Goal: Task Accomplishment & Management: Manage account settings

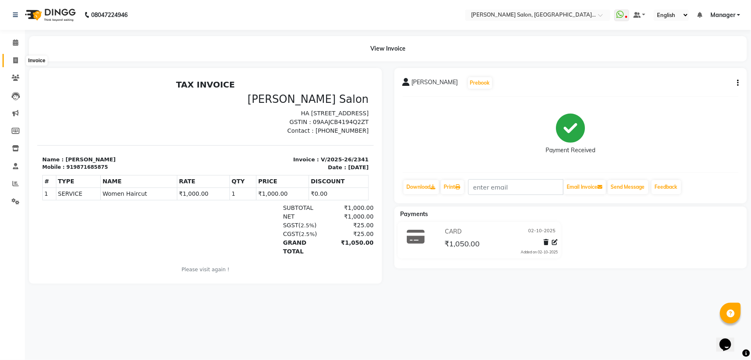
click at [15, 59] on icon at bounding box center [15, 60] width 5 height 6
select select "service"
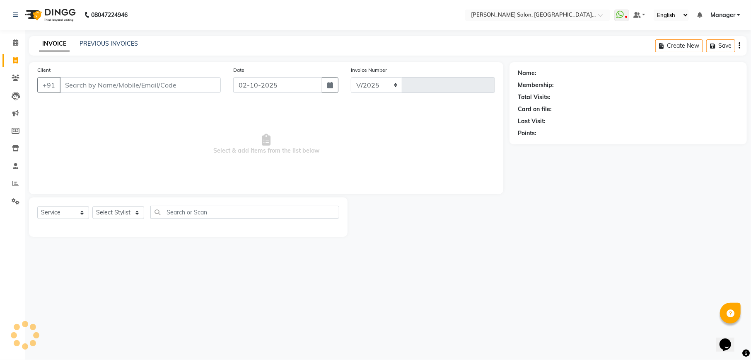
select select "6961"
type input "2342"
click at [107, 85] on input "Client" at bounding box center [140, 85] width 161 height 16
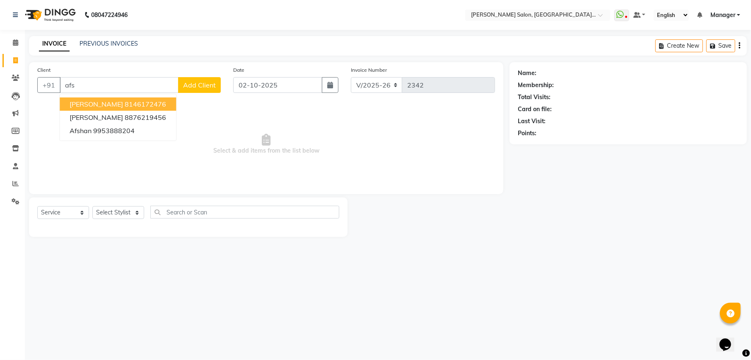
click at [125, 100] on ngb-highlight "8146172476" at bounding box center [145, 104] width 41 height 8
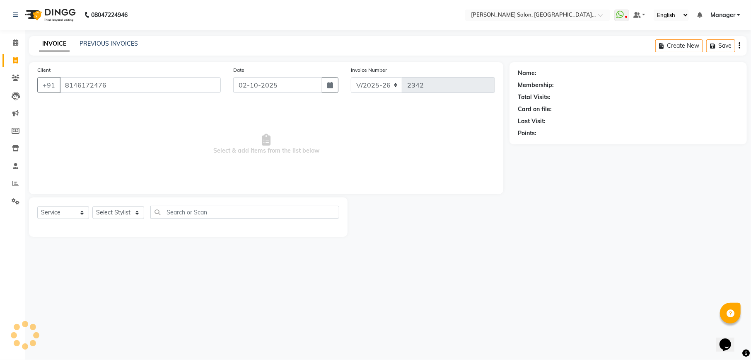
type input "8146172476"
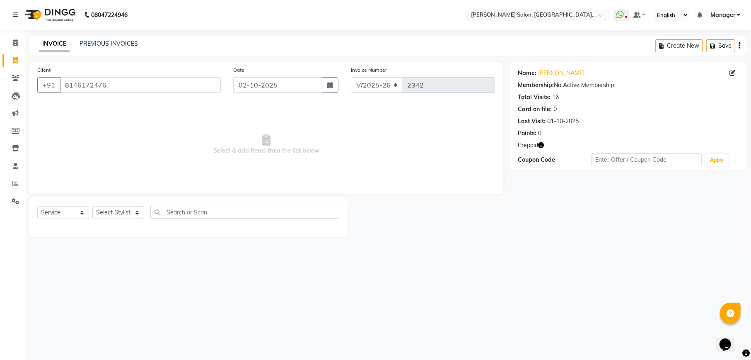
click at [543, 146] on icon "button" at bounding box center [541, 145] width 6 height 6
click at [128, 215] on select "Select Stylist Abhishek [PERSON_NAME] [PERSON_NAME] [PERSON_NAME] Manager [PERS…" at bounding box center [118, 212] width 52 height 13
select select "55272"
click at [92, 206] on select "Select Stylist Abhishek [PERSON_NAME] [PERSON_NAME] [PERSON_NAME] Manager [PERS…" at bounding box center [118, 212] width 52 height 13
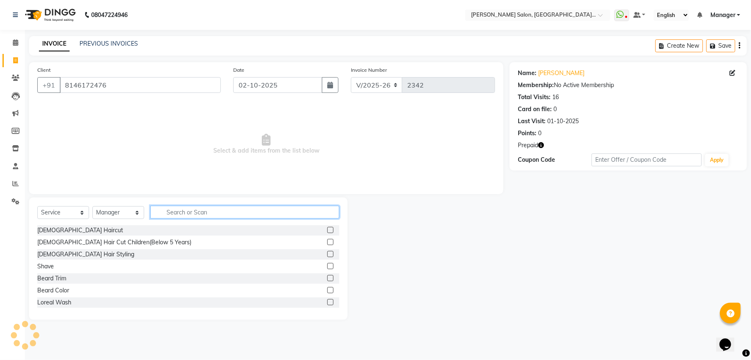
click at [243, 207] on input "text" at bounding box center [244, 211] width 189 height 13
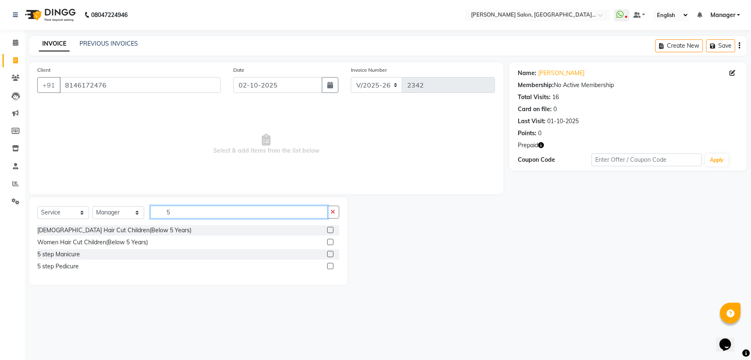
type input "5"
click at [327, 264] on label at bounding box center [330, 266] width 6 height 6
click at [327, 264] on input "checkbox" at bounding box center [329, 265] width 5 height 5
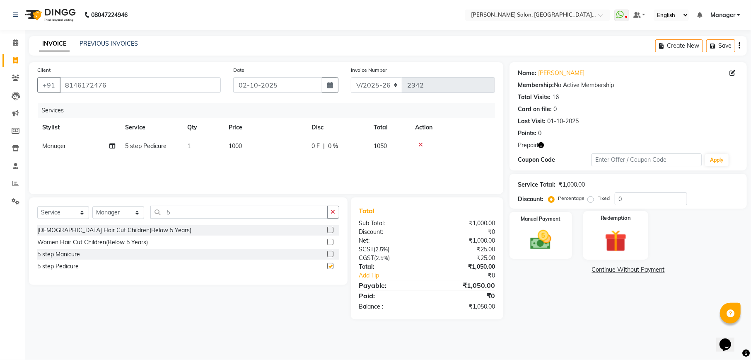
checkbox input "false"
click at [543, 148] on icon "button" at bounding box center [541, 145] width 6 height 6
click at [622, 245] on img at bounding box center [616, 240] width 36 height 27
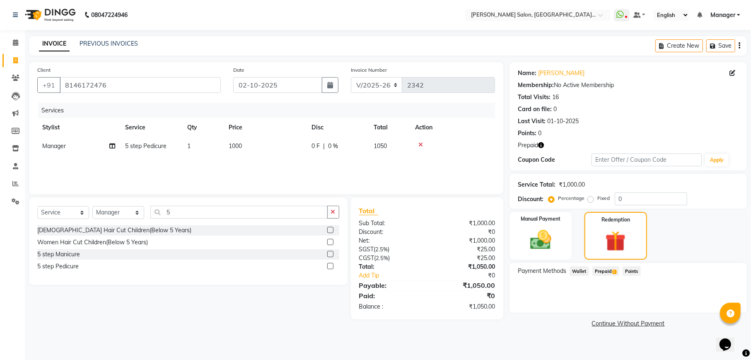
click at [607, 273] on span "Prepaid 1" at bounding box center [605, 271] width 27 height 10
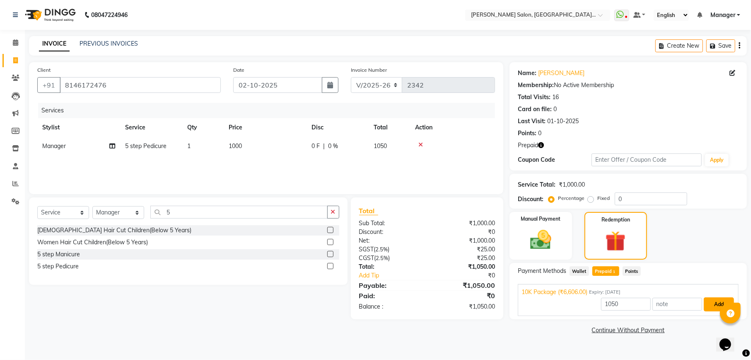
click at [711, 300] on button "Add" at bounding box center [719, 304] width 30 height 14
click at [711, 300] on div "Payment Methods Wallet Prepaid 1 Points 10K Package (₹6,606.00) Expiry: 05-11-2…" at bounding box center [628, 291] width 237 height 56
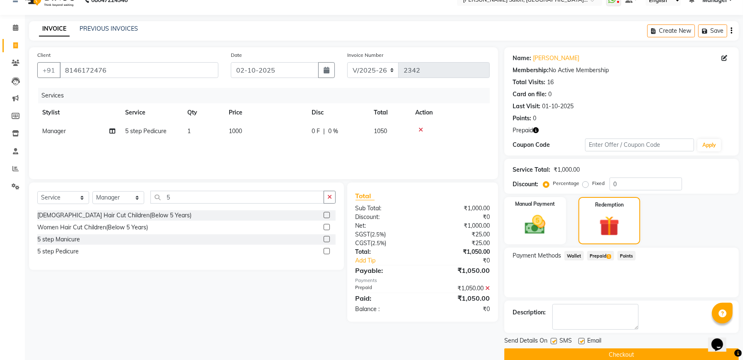
scroll to position [29, 0]
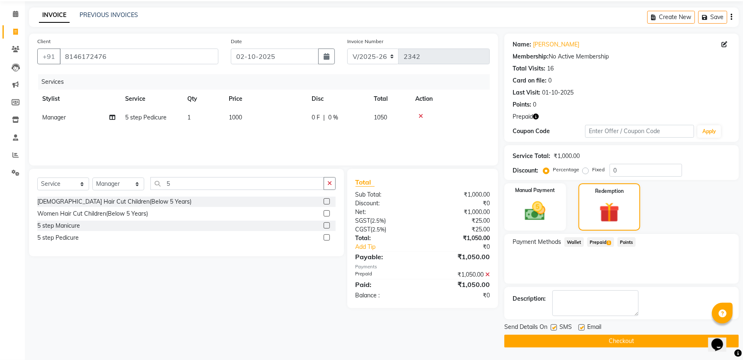
click at [638, 337] on button "Checkout" at bounding box center [621, 340] width 234 height 13
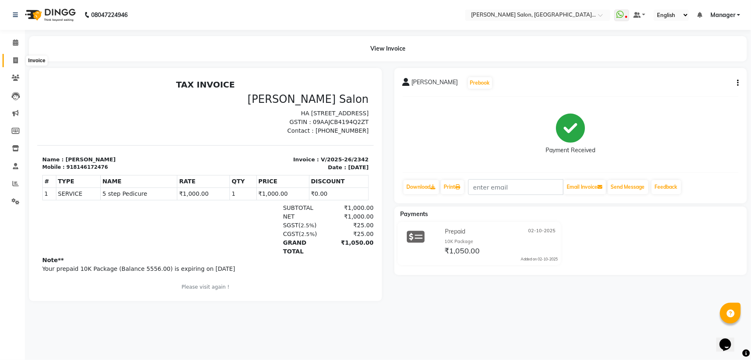
click at [12, 59] on span at bounding box center [15, 61] width 15 height 10
select select "6961"
select select "service"
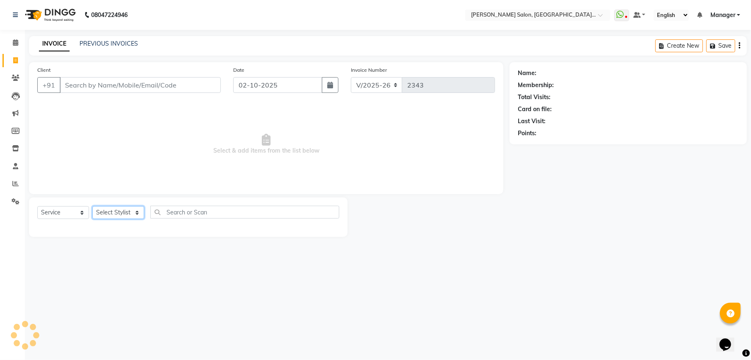
click at [127, 209] on select "Select Stylist" at bounding box center [118, 212] width 52 height 13
select select "90621"
click at [92, 206] on select "Select Stylist Abhishek [PERSON_NAME] [PERSON_NAME] [PERSON_NAME] Manager [PERS…" at bounding box center [118, 212] width 52 height 13
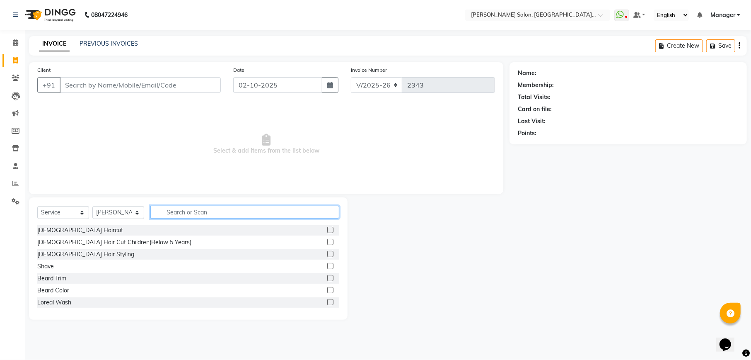
click at [209, 214] on input "text" at bounding box center [244, 211] width 189 height 13
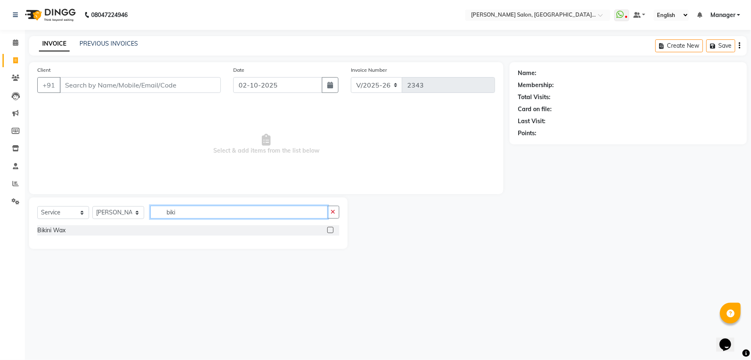
type input "biki"
click at [333, 229] on label at bounding box center [330, 230] width 6 height 6
click at [333, 229] on input "checkbox" at bounding box center [329, 229] width 5 height 5
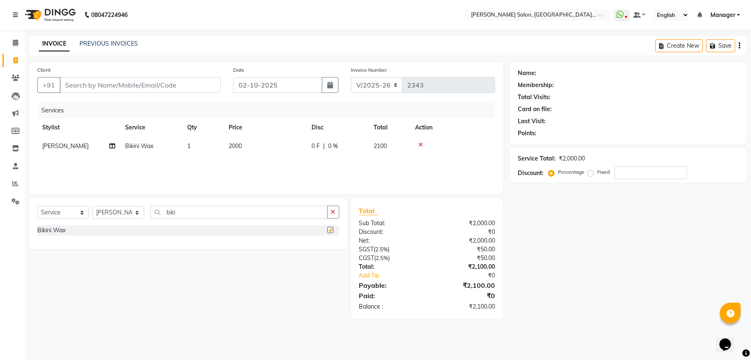
checkbox input "false"
click at [335, 210] on icon "button" at bounding box center [333, 212] width 5 height 6
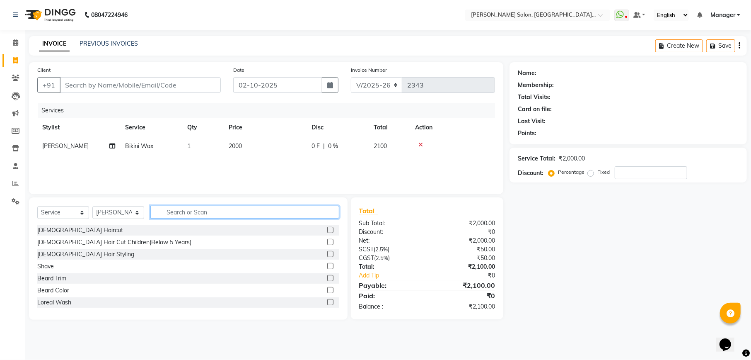
click at [183, 209] on input "text" at bounding box center [244, 211] width 189 height 13
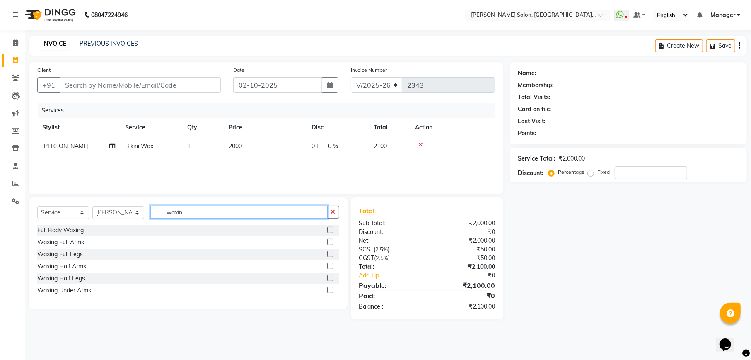
type input "waxin"
click at [331, 241] on label at bounding box center [330, 242] width 6 height 6
click at [331, 241] on input "checkbox" at bounding box center [329, 241] width 5 height 5
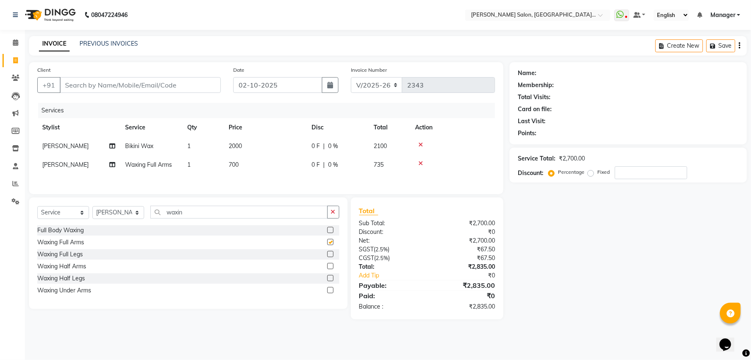
checkbox input "false"
click at [330, 257] on label at bounding box center [330, 254] width 6 height 6
click at [330, 257] on input "checkbox" at bounding box center [329, 253] width 5 height 5
click at [330, 259] on div "Full Body Waxing Waxing Full Arms Waxing Full Legs Waxing Half Arms Waxing Half…" at bounding box center [188, 261] width 302 height 72
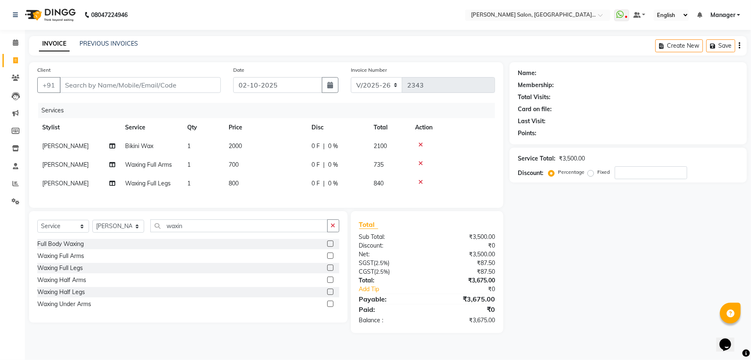
checkbox input "false"
click at [334, 228] on icon "button" at bounding box center [333, 225] width 5 height 6
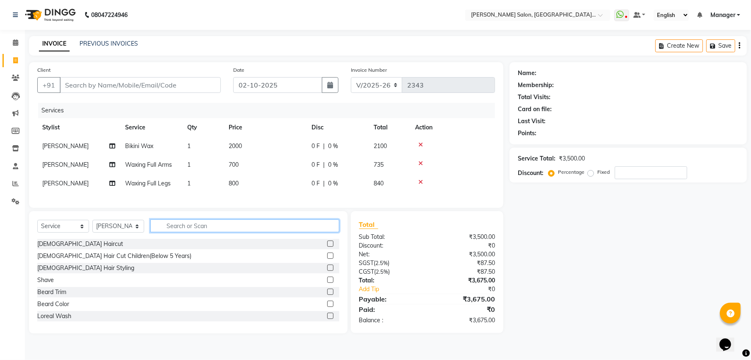
click at [300, 232] on input "text" at bounding box center [244, 225] width 189 height 13
click at [423, 179] on icon at bounding box center [420, 182] width 5 height 6
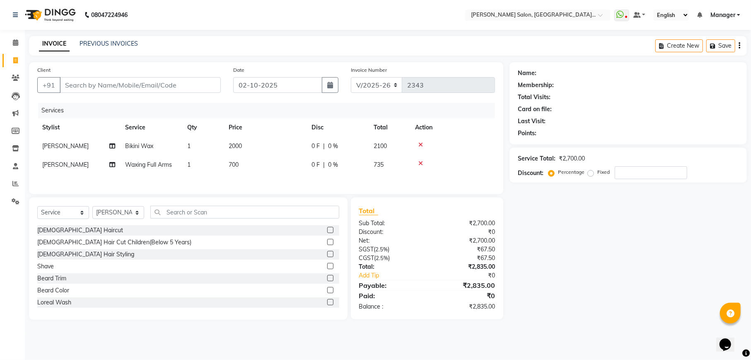
click at [421, 159] on td at bounding box center [452, 164] width 85 height 19
drag, startPoint x: 421, startPoint y: 161, endPoint x: 438, endPoint y: 173, distance: 20.7
click at [421, 162] on icon at bounding box center [420, 163] width 5 height 6
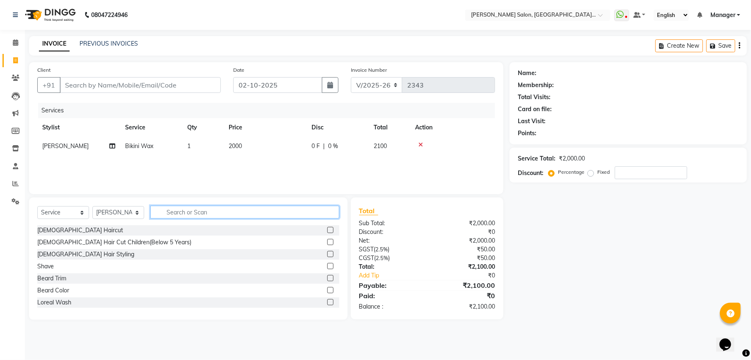
click at [188, 209] on input "text" at bounding box center [244, 211] width 189 height 13
type input "full"
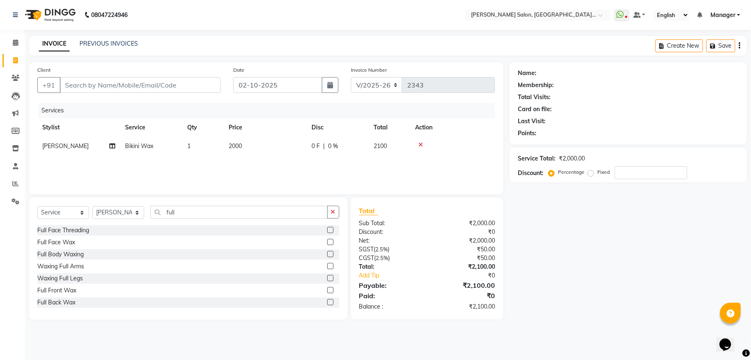
click at [327, 254] on label at bounding box center [330, 254] width 6 height 6
click at [327, 254] on input "checkbox" at bounding box center [329, 253] width 5 height 5
checkbox input "false"
click at [251, 167] on td "4000" at bounding box center [265, 164] width 83 height 19
select select "90621"
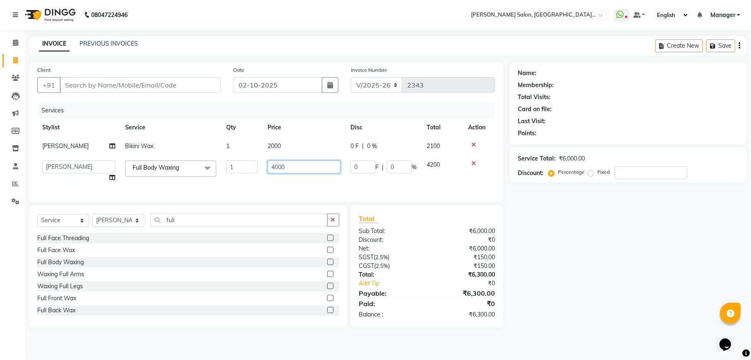
drag, startPoint x: 272, startPoint y: 170, endPoint x: 401, endPoint y: 182, distance: 129.9
click at [279, 171] on input "4000" at bounding box center [304, 166] width 73 height 13
type input "3000"
click at [290, 184] on div "Services Stylist Service Qty Price Disc Total Action Sonam Bikini Wax 1 2000 0 …" at bounding box center [266, 148] width 458 height 91
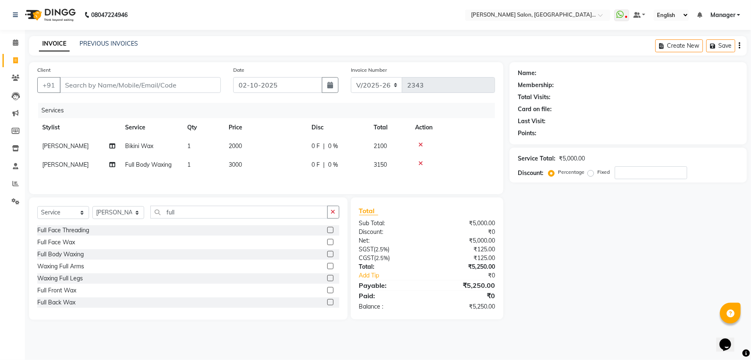
click at [614, 236] on div "Name: Membership: Total Visits: Card on file: Last Visit: Points: Service Total…" at bounding box center [632, 190] width 244 height 257
click at [113, 214] on select "Select Stylist Abhishek [PERSON_NAME] [PERSON_NAME] [PERSON_NAME] Manager [PERS…" at bounding box center [118, 212] width 52 height 13
select select "55289"
click at [92, 209] on select "Select Stylist Abhishek [PERSON_NAME] [PERSON_NAME] [PERSON_NAME] Manager [PERS…" at bounding box center [118, 212] width 52 height 13
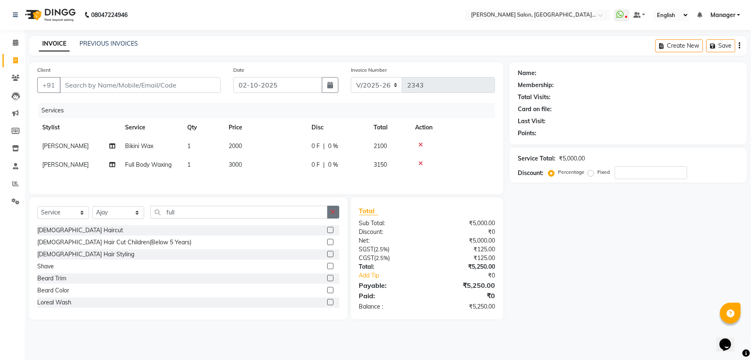
click at [335, 211] on button "button" at bounding box center [333, 211] width 12 height 13
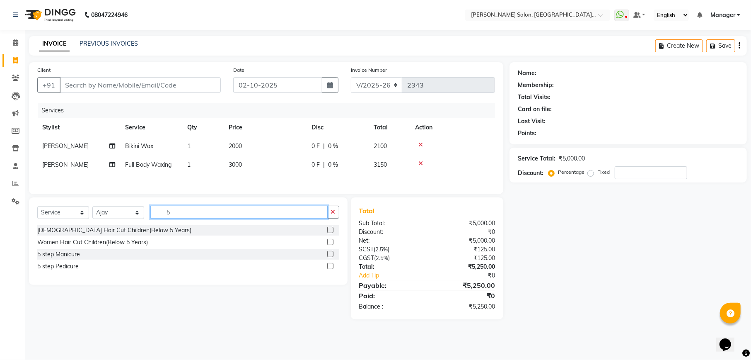
type input "5"
click at [602, 294] on div "Name: Membership: Total Visits: Card on file: Last Visit: Points: Service Total…" at bounding box center [632, 190] width 244 height 257
click at [330, 266] on label at bounding box center [330, 266] width 6 height 6
click at [330, 266] on input "checkbox" at bounding box center [329, 265] width 5 height 5
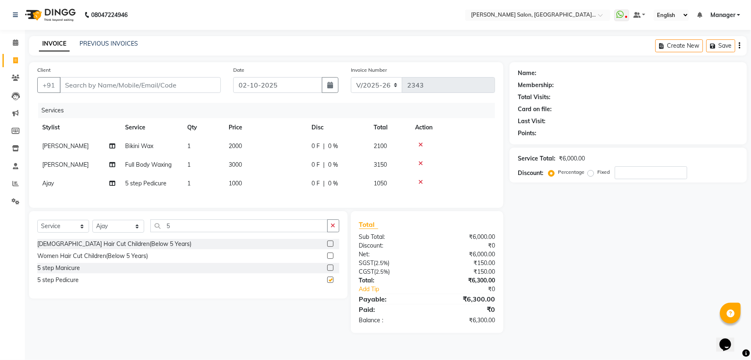
checkbox input "false"
click at [564, 254] on div "Name: Membership: Total Visits: Card on file: Last Visit: Points: Service Total…" at bounding box center [632, 197] width 244 height 271
click at [158, 83] on input "Client" at bounding box center [140, 85] width 161 height 16
type input "k"
type input "0"
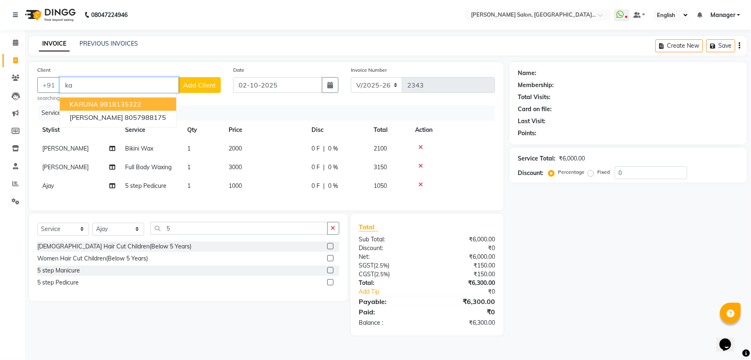
type input "k"
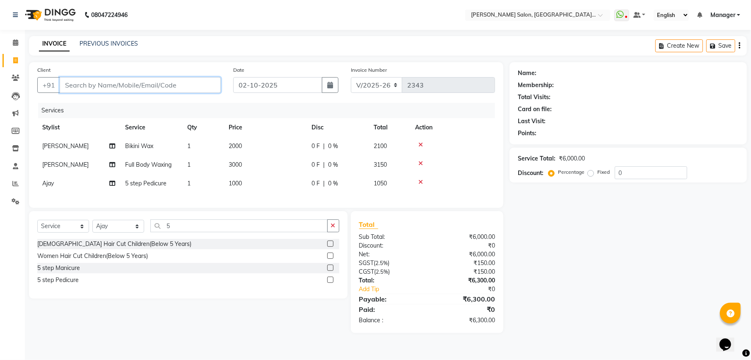
click at [126, 85] on input "Client" at bounding box center [140, 85] width 161 height 16
click at [125, 82] on input "Client" at bounding box center [140, 85] width 161 height 16
type input "9810020735"
click at [211, 89] on button "Add Client" at bounding box center [199, 85] width 43 height 16
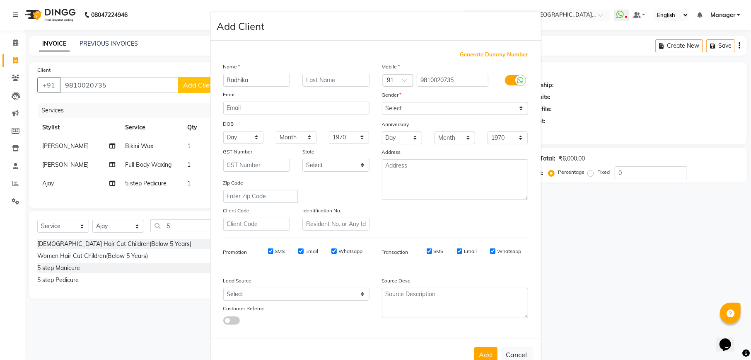
type input "Radhika"
click at [387, 103] on select "Select Male Female Other Prefer Not To Say" at bounding box center [455, 108] width 146 height 13
select select "female"
click at [382, 102] on select "Select Male Female Other Prefer Not To Say" at bounding box center [455, 108] width 146 height 13
drag, startPoint x: 256, startPoint y: 290, endPoint x: 255, endPoint y: 285, distance: 4.6
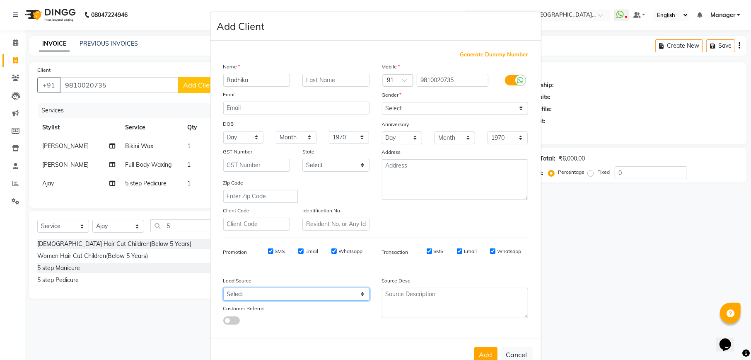
click at [256, 290] on select "Select Walk-in Referral Internet Friend Word of Mouth Advertisement Facebook Ju…" at bounding box center [296, 294] width 146 height 13
select select "48483"
click at [223, 288] on select "Select Walk-in Referral Internet Friend Word of Mouth Advertisement Facebook Ju…" at bounding box center [296, 294] width 146 height 13
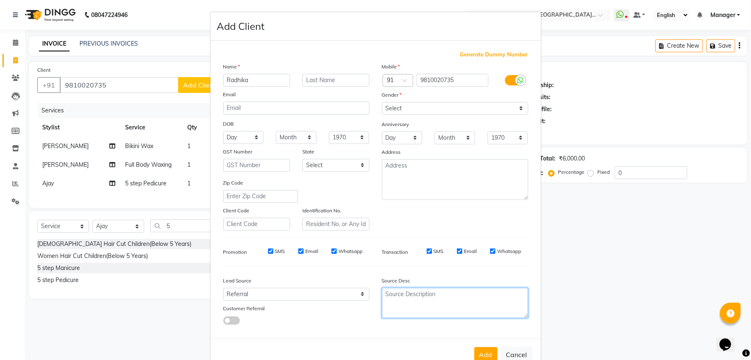
click at [438, 301] on textarea at bounding box center [455, 303] width 146 height 30
type textarea "[PERSON_NAME]"
click at [479, 348] on button "Add" at bounding box center [485, 354] width 23 height 15
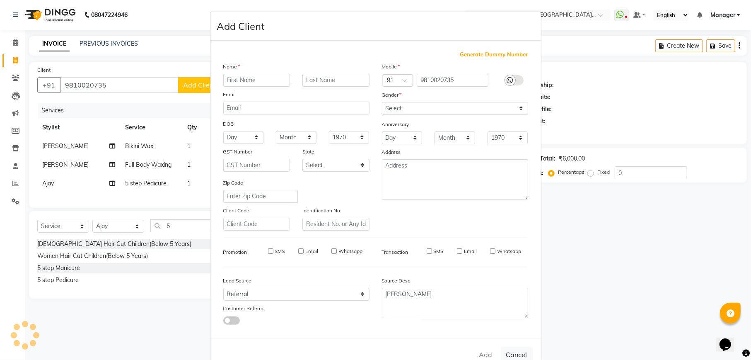
select select
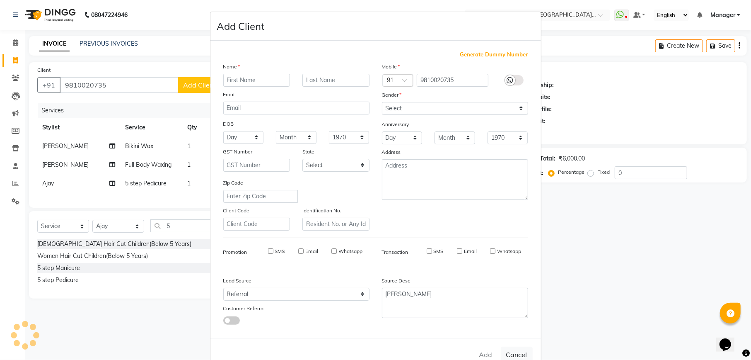
select select
checkbox input "false"
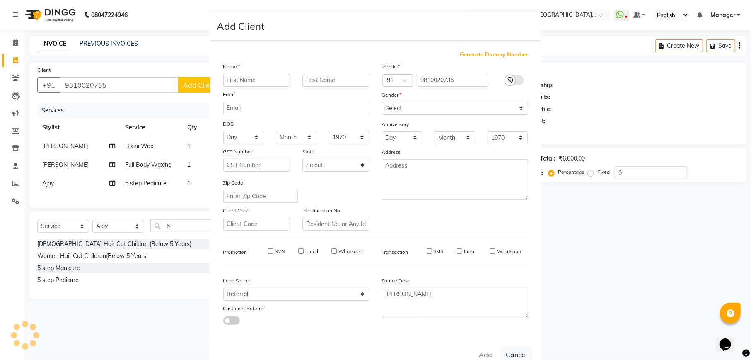
checkbox input "false"
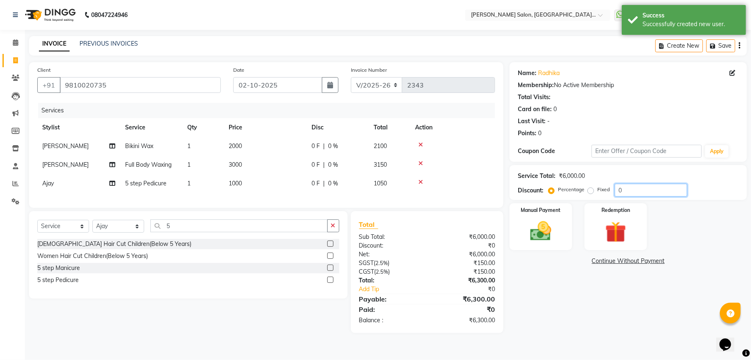
click at [635, 188] on input "0" at bounding box center [651, 190] width 73 height 13
type input "2"
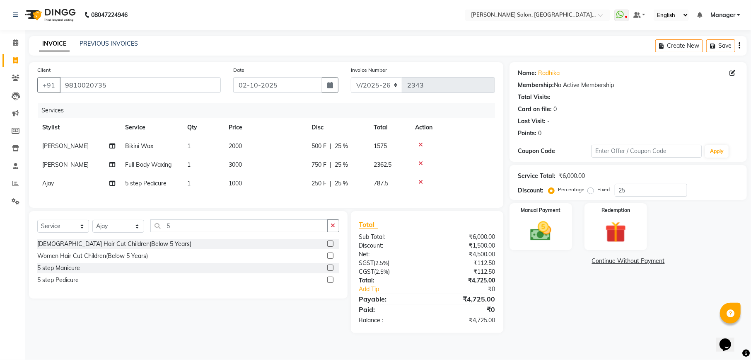
click at [640, 312] on div "Name: Radhika Membership: No Active Membership Total Visits: Card on file: 0 La…" at bounding box center [632, 197] width 244 height 271
click at [645, 191] on input "25" at bounding box center [651, 190] width 73 height 13
type input "2"
click at [659, 186] on input "number" at bounding box center [651, 190] width 73 height 13
type input "25"
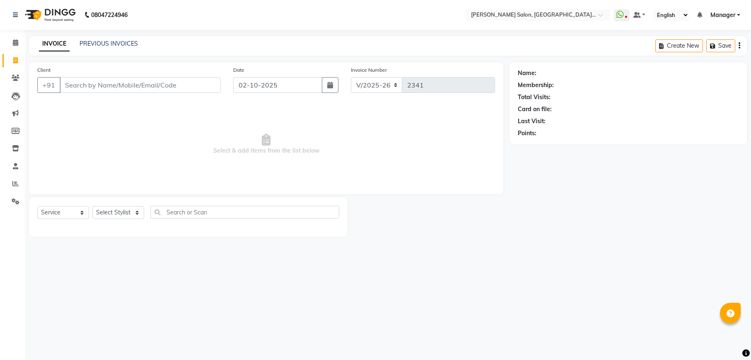
select select "6961"
select select "service"
select select "88383"
click at [92, 206] on select "Select Stylist Abhishek [PERSON_NAME] [PERSON_NAME] [PERSON_NAME] Manager [PERS…" at bounding box center [118, 212] width 52 height 13
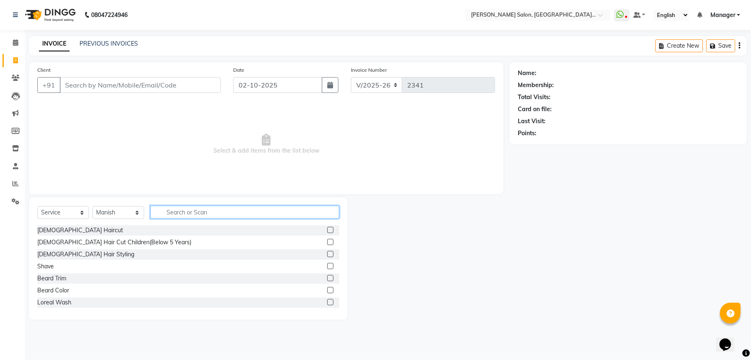
click at [235, 208] on input "text" at bounding box center [244, 211] width 189 height 13
type input "wash"
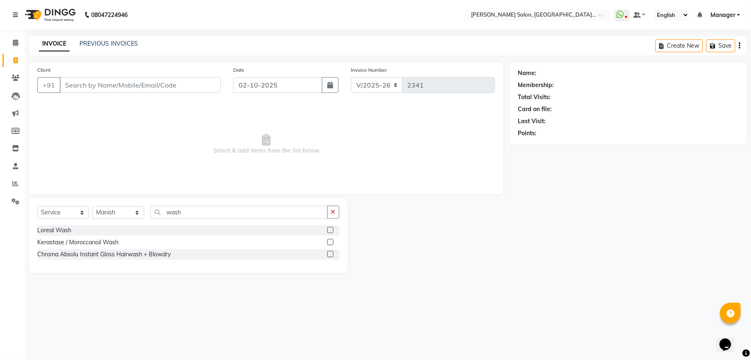
click at [330, 230] on label at bounding box center [330, 230] width 6 height 6
click at [330, 230] on input "checkbox" at bounding box center [329, 229] width 5 height 5
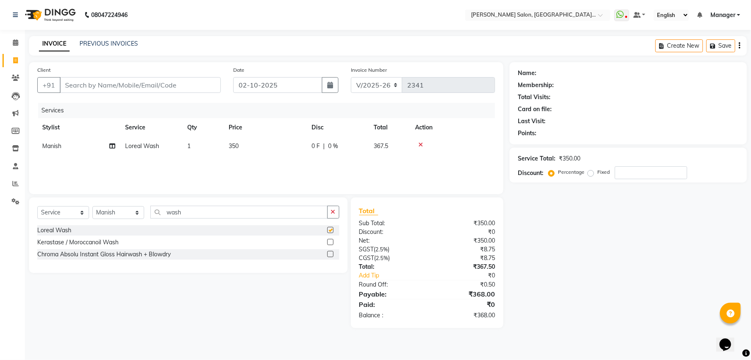
checkbox input "false"
click at [265, 142] on td "350" at bounding box center [265, 146] width 83 height 19
select select "88383"
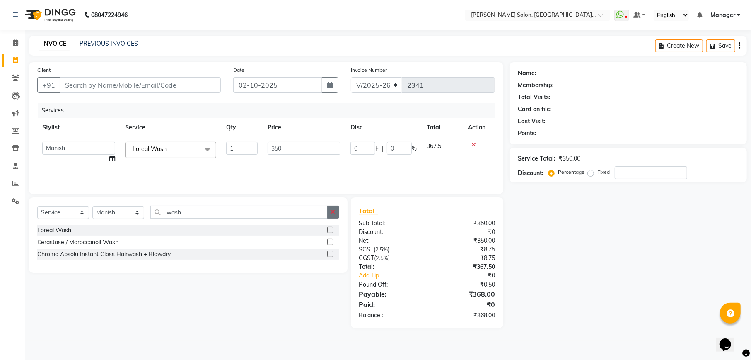
click at [333, 211] on icon "button" at bounding box center [333, 212] width 5 height 6
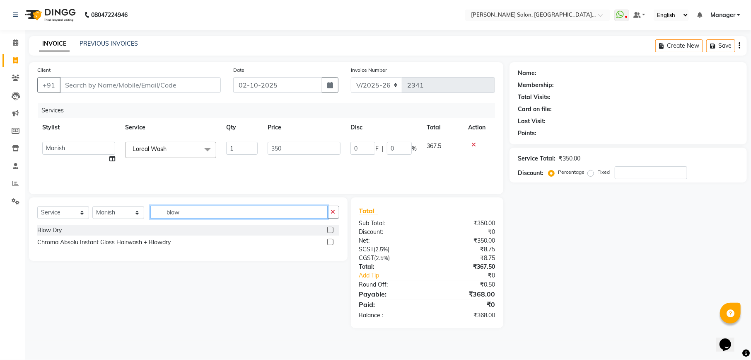
type input "blow"
click at [330, 232] on label at bounding box center [330, 230] width 6 height 6
click at [330, 232] on input "checkbox" at bounding box center [329, 229] width 5 height 5
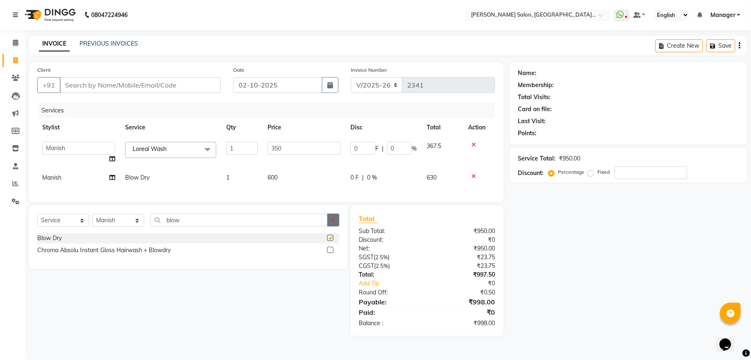
checkbox input "false"
click at [331, 222] on icon "button" at bounding box center [333, 220] width 5 height 6
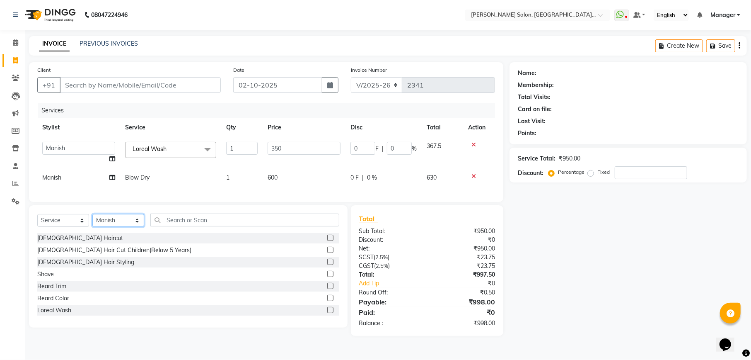
click at [111, 226] on select "Select Stylist Abhishek [PERSON_NAME] [PERSON_NAME] [PERSON_NAME] Manager [PERS…" at bounding box center [118, 220] width 52 height 13
select select "87864"
click at [92, 222] on select "Select Stylist Abhishek [PERSON_NAME] [PERSON_NAME] [PERSON_NAME] Manager [PERS…" at bounding box center [118, 220] width 52 height 13
click at [196, 226] on input "text" at bounding box center [244, 219] width 189 height 13
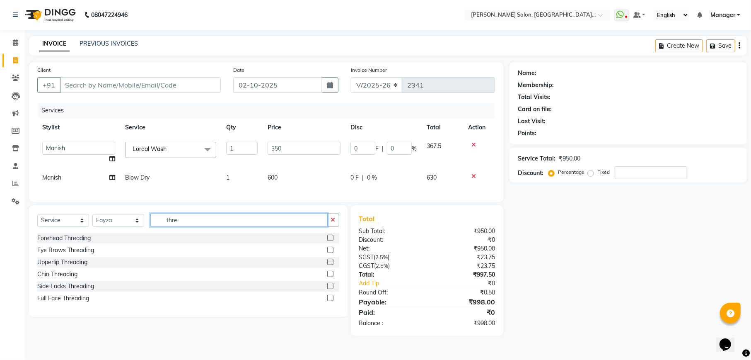
type input "thre"
click at [329, 253] on label at bounding box center [330, 250] width 6 height 6
click at [329, 253] on input "checkbox" at bounding box center [329, 249] width 5 height 5
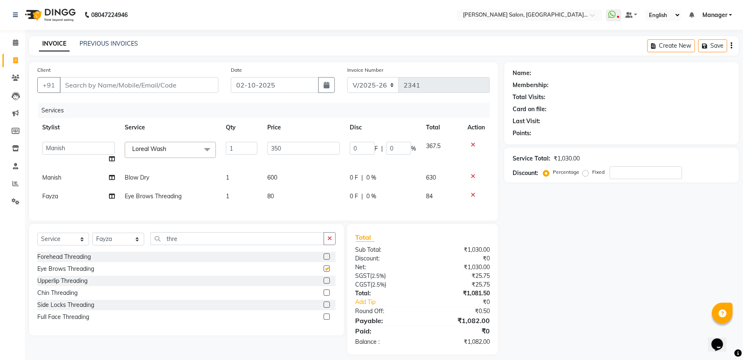
checkbox input "false"
click at [326, 283] on label at bounding box center [327, 280] width 6 height 6
click at [326, 283] on input "checkbox" at bounding box center [326, 280] width 5 height 5
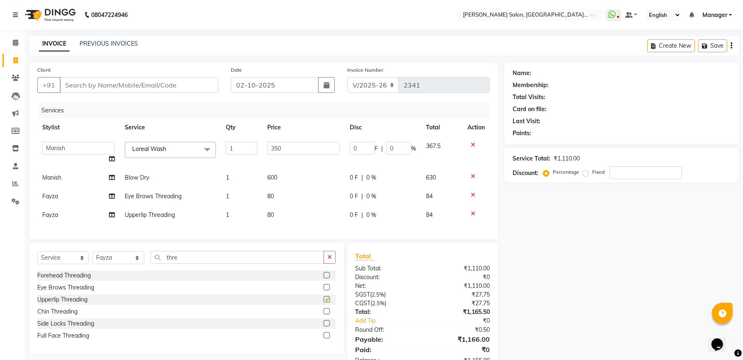
checkbox input "false"
click at [277, 147] on input "350" at bounding box center [303, 148] width 73 height 13
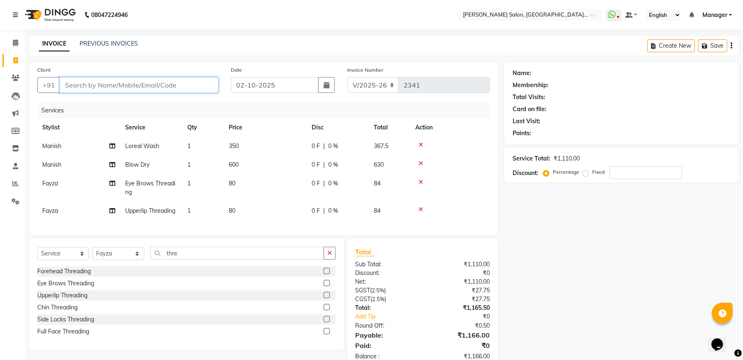
click at [171, 86] on input "Client" at bounding box center [139, 85] width 159 height 16
type input "9"
type input "0"
type input "9899188868"
click at [205, 83] on span "Add Client" at bounding box center [197, 85] width 33 height 8
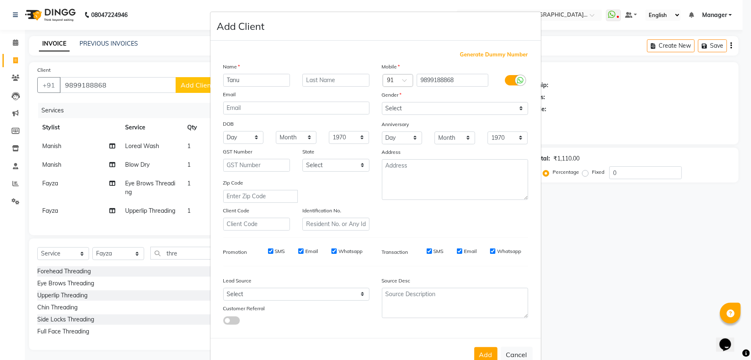
type input "Tanu"
drag, startPoint x: 421, startPoint y: 108, endPoint x: 418, endPoint y: 113, distance: 5.6
click at [421, 108] on select "Select Male Female Other Prefer Not To Say" at bounding box center [455, 108] width 146 height 13
select select "female"
click at [382, 102] on select "Select Male Female Other Prefer Not To Say" at bounding box center [455, 108] width 146 height 13
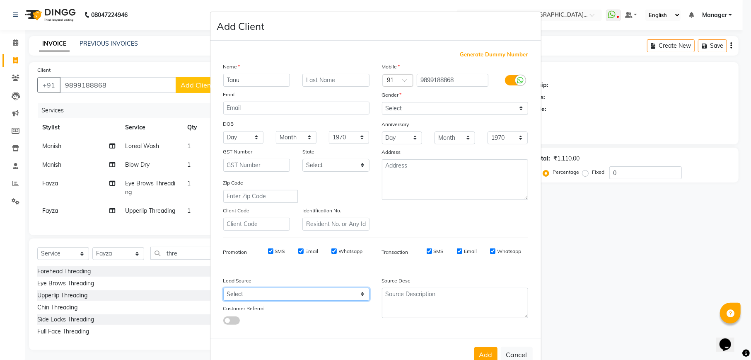
click at [266, 288] on select "Select Walk-in Referral Internet Friend Word of Mouth Advertisement Facebook Ju…" at bounding box center [296, 294] width 146 height 13
select select "48483"
click at [223, 288] on select "Select Walk-in Referral Internet Friend Word of Mouth Advertisement Facebook Ju…" at bounding box center [296, 294] width 146 height 13
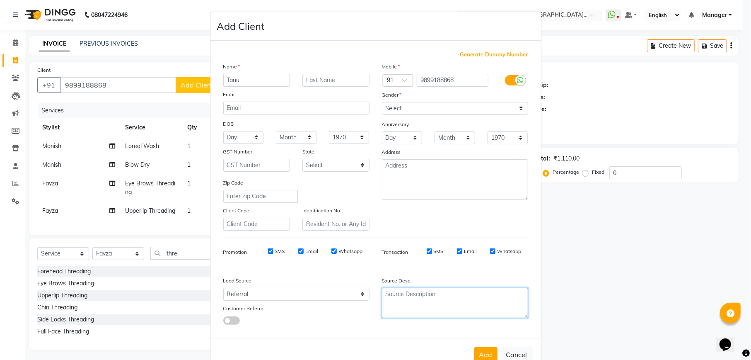
click at [430, 302] on textarea at bounding box center [455, 303] width 146 height 30
type textarea "Manish"
click at [477, 352] on button "Add" at bounding box center [485, 354] width 23 height 15
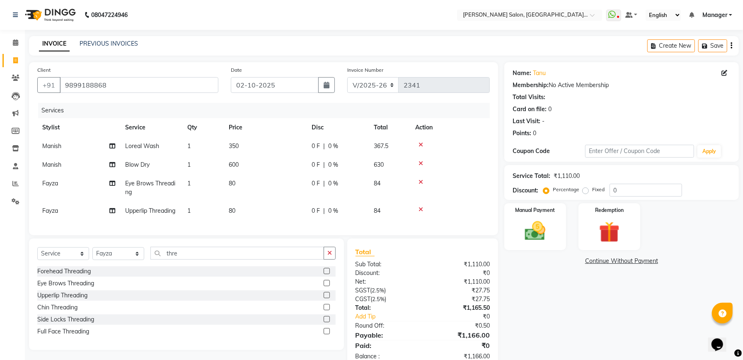
scroll to position [30, 0]
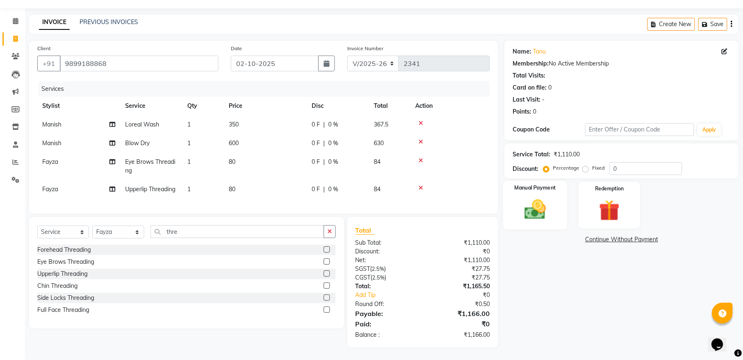
click at [552, 202] on img at bounding box center [534, 209] width 35 height 25
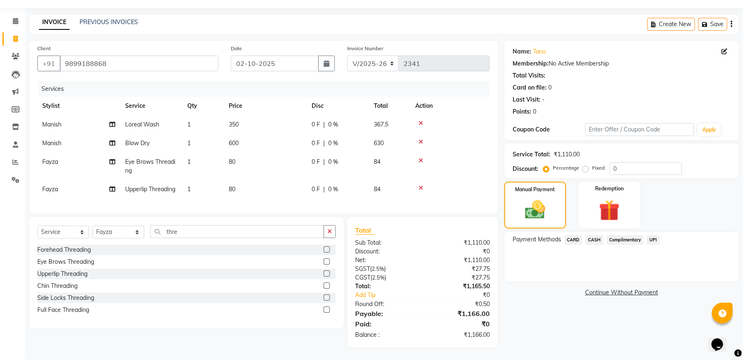
click at [655, 235] on span "UPI" at bounding box center [653, 240] width 13 height 10
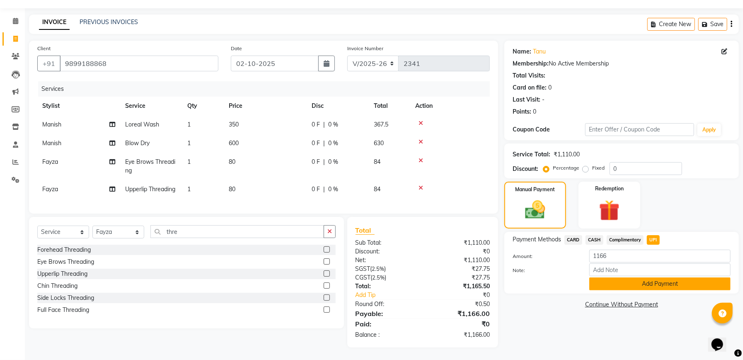
click at [672, 278] on button "Add Payment" at bounding box center [659, 283] width 141 height 13
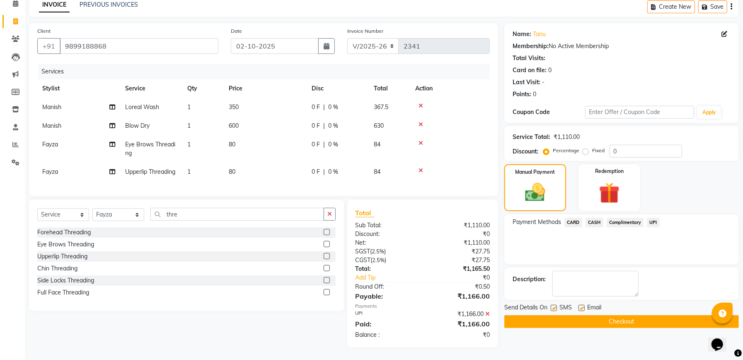
scroll to position [47, 0]
click at [621, 315] on button "Checkout" at bounding box center [621, 321] width 234 height 13
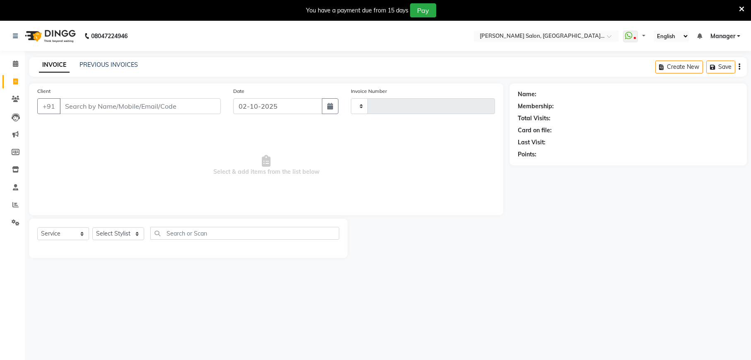
select select "service"
click at [118, 105] on input "Client" at bounding box center [140, 106] width 161 height 16
type input "2344"
select select "6961"
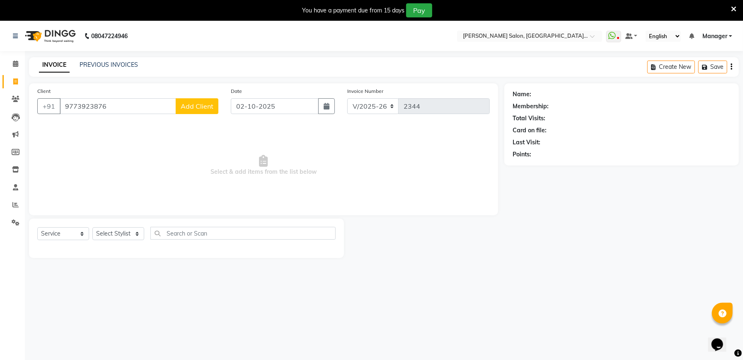
type input "9773923876"
click at [200, 110] on button "Add Client" at bounding box center [197, 106] width 43 height 16
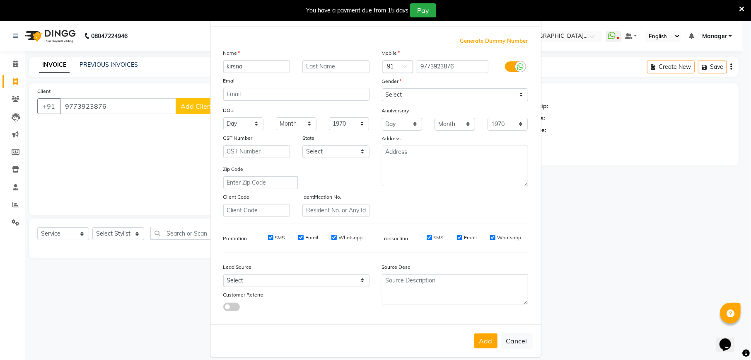
scroll to position [21, 0]
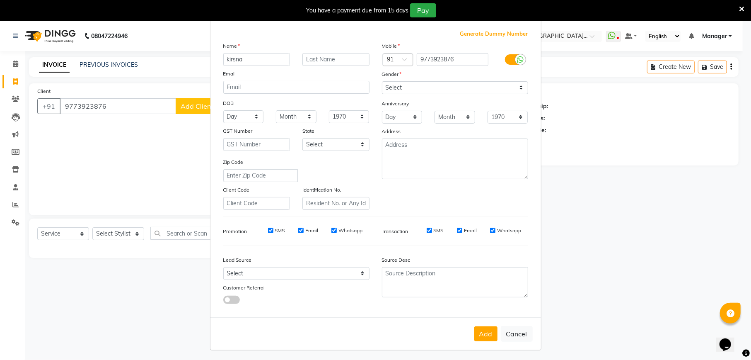
type input "kirsna"
drag, startPoint x: 113, startPoint y: 103, endPoint x: 69, endPoint y: 98, distance: 44.6
click at [69, 98] on ngb-modal-window "Add Client Generate Dummy Number Name kirsna Email DOB Day 01 02 03 04 05 06 07…" at bounding box center [375, 180] width 751 height 360
drag, startPoint x: 130, startPoint y: 106, endPoint x: 80, endPoint y: 98, distance: 50.9
click at [65, 105] on ngb-modal-window "Add Client Generate Dummy Number Name kirsna Email DOB Day 01 02 03 04 05 06 07…" at bounding box center [375, 180] width 751 height 360
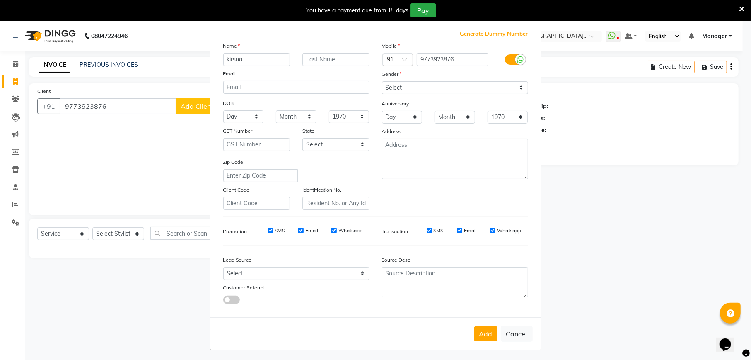
drag, startPoint x: 116, startPoint y: 105, endPoint x: 53, endPoint y: 93, distance: 63.6
click at [53, 93] on ngb-modal-window "Add Client Generate Dummy Number Name kirsna Email DOB Day 01 02 03 04 05 06 07…" at bounding box center [375, 180] width 751 height 360
click at [522, 329] on button "Cancel" at bounding box center [517, 334] width 32 height 16
select select
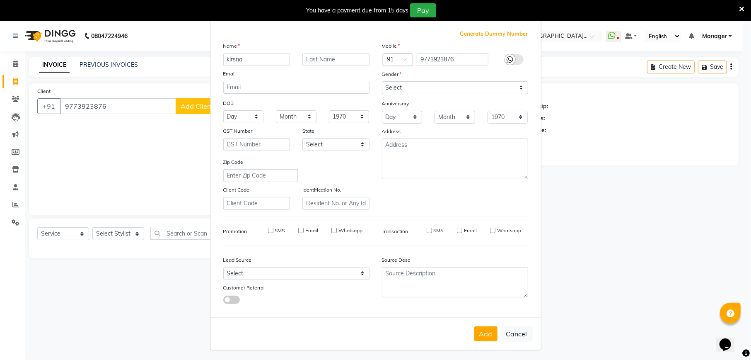
select select
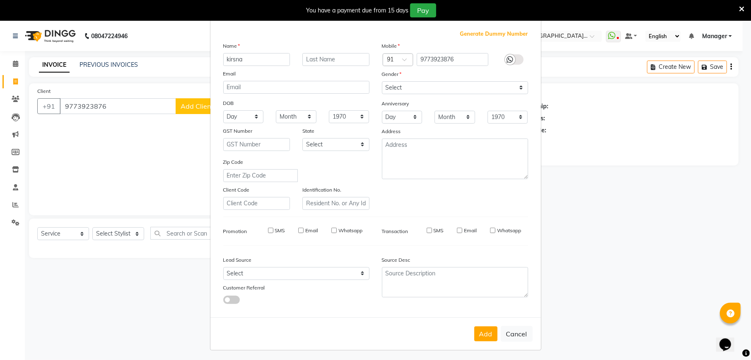
checkbox input "false"
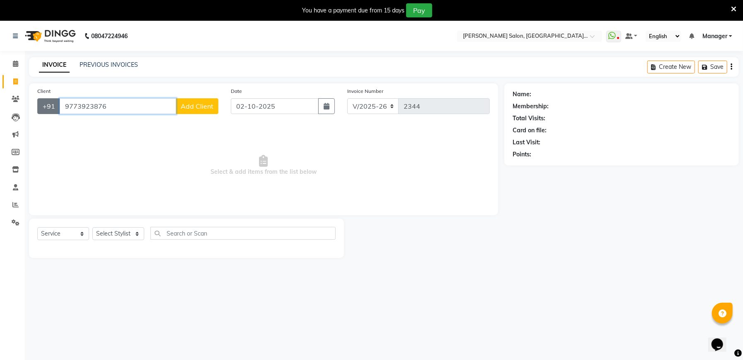
drag, startPoint x: 116, startPoint y: 99, endPoint x: 56, endPoint y: 100, distance: 60.5
click at [56, 100] on div "+91 9773923876 Add Client" at bounding box center [127, 106] width 181 height 16
click at [732, 7] on icon at bounding box center [733, 8] width 5 height 7
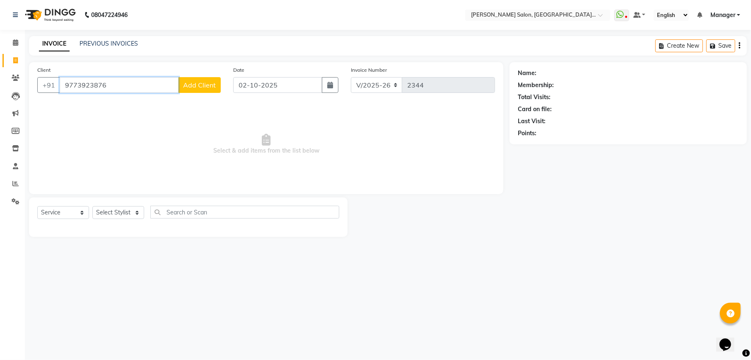
click at [134, 86] on input "9773923876" at bounding box center [119, 85] width 119 height 16
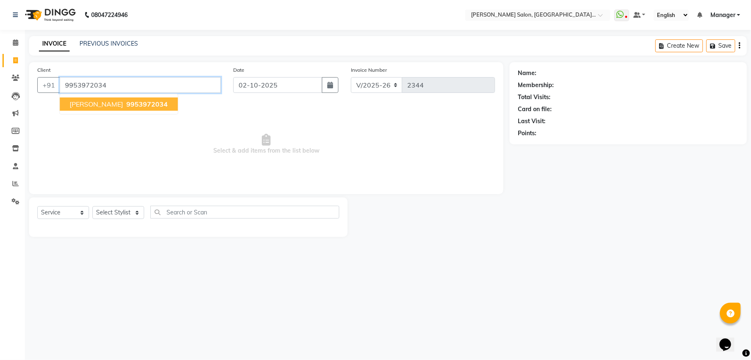
type input "9953972034"
click at [130, 105] on span "9953972034" at bounding box center [146, 104] width 41 height 8
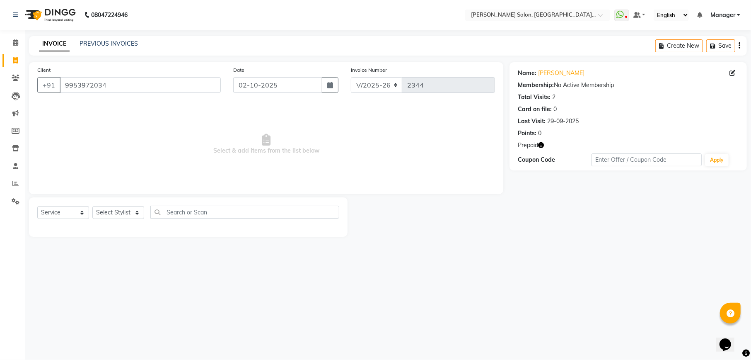
click at [543, 142] on button "button" at bounding box center [541, 145] width 6 height 9
click at [124, 211] on select "Select Stylist Abhishek [PERSON_NAME] [PERSON_NAME] [PERSON_NAME] Manager [PERS…" at bounding box center [118, 212] width 52 height 13
select select "67550"
click at [92, 206] on select "Select Stylist Abhishek [PERSON_NAME] [PERSON_NAME] [PERSON_NAME] Manager [PERS…" at bounding box center [118, 212] width 52 height 13
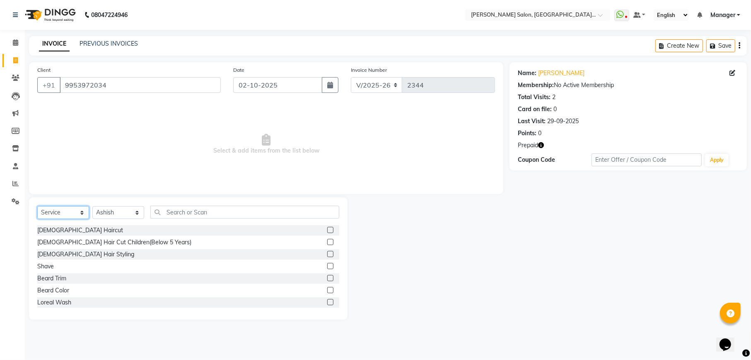
click at [63, 215] on select "Select Service Product Membership Package Voucher Prepaid Gift Card" at bounding box center [63, 212] width 52 height 13
click at [37, 206] on select "Select Service Product Membership Package Voucher Prepaid Gift Card" at bounding box center [63, 212] width 52 height 13
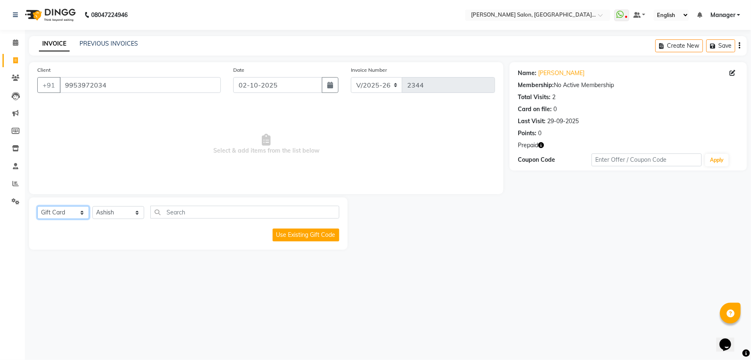
select select "P"
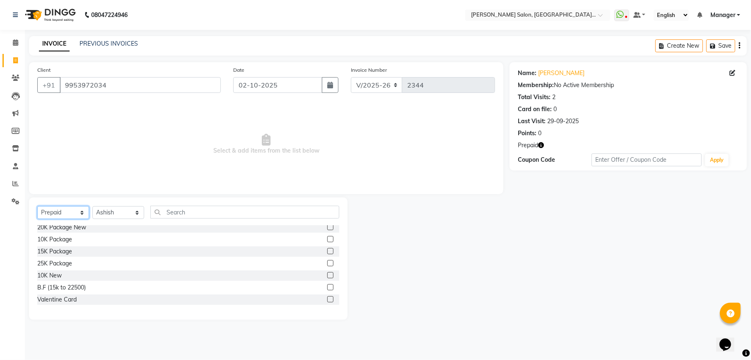
scroll to position [36, 0]
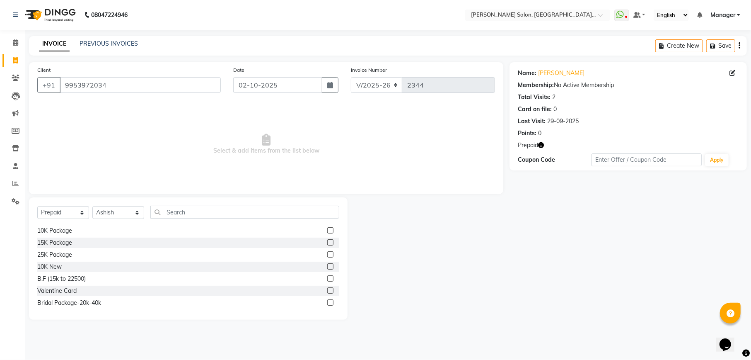
click at [327, 289] on label at bounding box center [330, 290] width 6 height 6
click at [327, 289] on input "checkbox" at bounding box center [329, 290] width 5 height 5
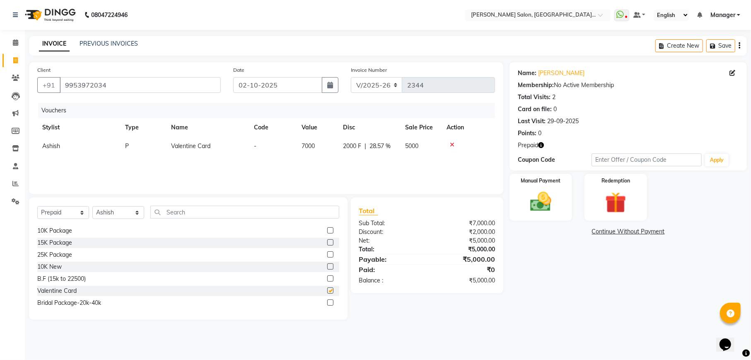
checkbox input "false"
click at [560, 201] on div "Manual Payment" at bounding box center [540, 197] width 65 height 49
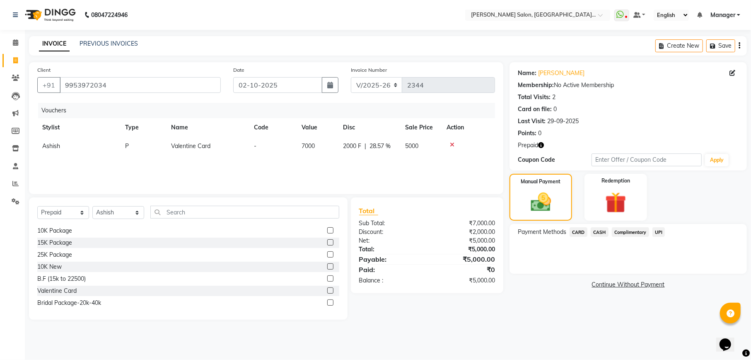
click at [658, 234] on span "UPI" at bounding box center [659, 232] width 13 height 10
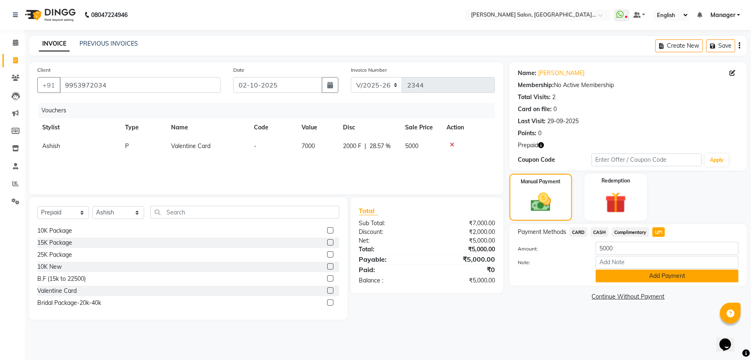
click at [662, 277] on button "Add Payment" at bounding box center [667, 275] width 143 height 13
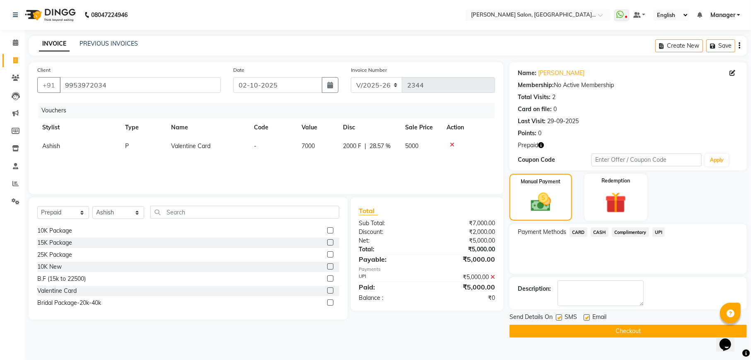
click at [560, 319] on label at bounding box center [559, 317] width 6 height 6
click at [560, 319] on input "checkbox" at bounding box center [558, 317] width 5 height 5
checkbox input "false"
click at [627, 333] on button "Checkout" at bounding box center [628, 330] width 237 height 13
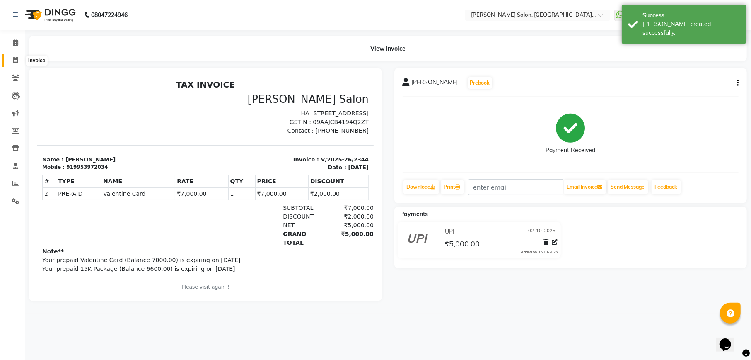
click at [16, 56] on span at bounding box center [15, 61] width 15 height 10
select select "service"
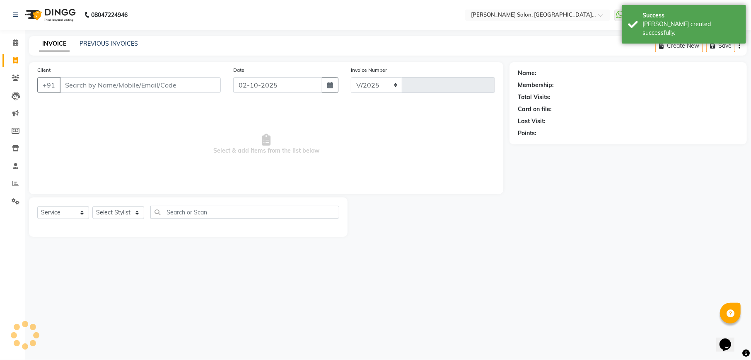
select select "6961"
type input "2345"
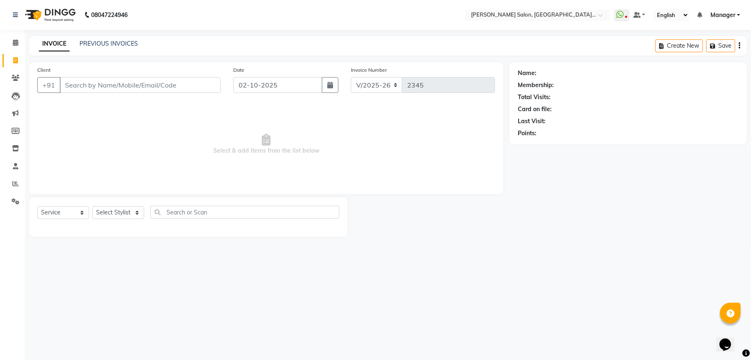
click at [162, 89] on input "Client" at bounding box center [140, 85] width 161 height 16
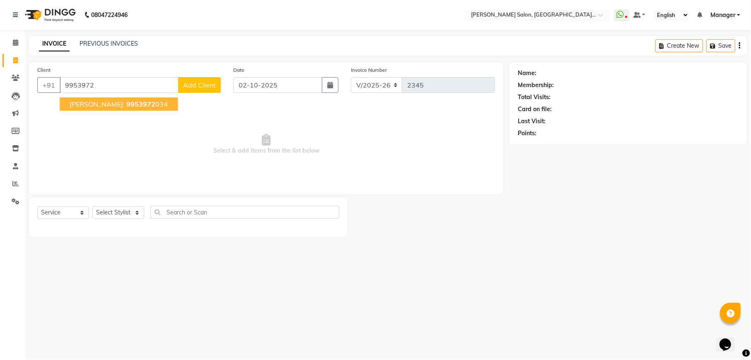
click at [127, 106] on span "9953972" at bounding box center [140, 104] width 29 height 8
type input "9953972034"
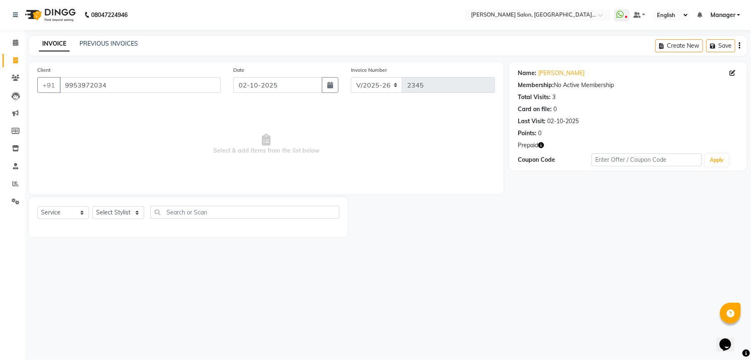
click at [544, 146] on icon "button" at bounding box center [541, 145] width 6 height 6
click at [107, 213] on select "Select Stylist Abhishek [PERSON_NAME] [PERSON_NAME] [PERSON_NAME] Manager [PERS…" at bounding box center [118, 212] width 52 height 13
select select "90621"
click at [92, 206] on select "Select Stylist Abhishek [PERSON_NAME] [PERSON_NAME] [PERSON_NAME] Manager [PERS…" at bounding box center [118, 212] width 52 height 13
click at [113, 184] on span "Select & add items from the list below" at bounding box center [266, 144] width 458 height 83
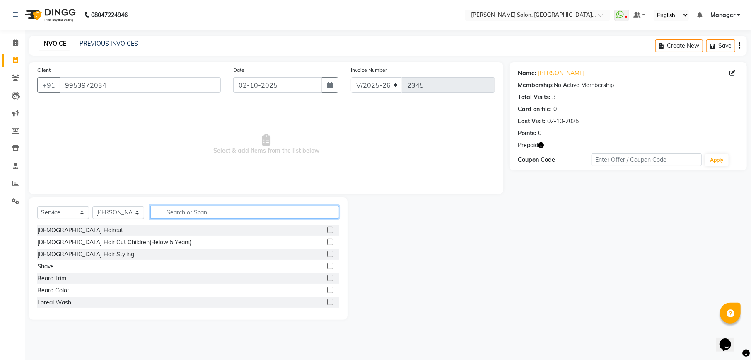
click at [247, 211] on input "text" at bounding box center [244, 211] width 189 height 13
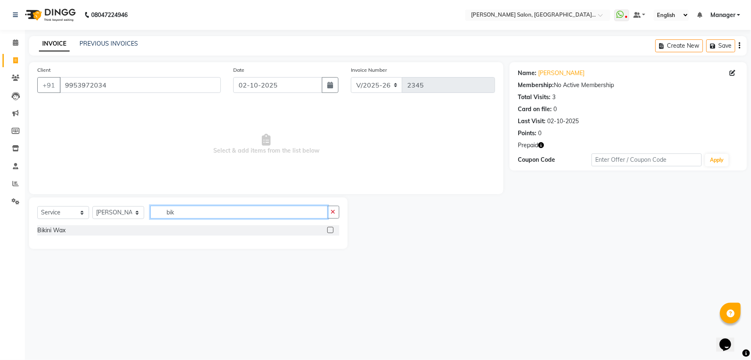
type input "bik"
click at [332, 231] on label at bounding box center [330, 230] width 6 height 6
click at [332, 231] on input "checkbox" at bounding box center [329, 229] width 5 height 5
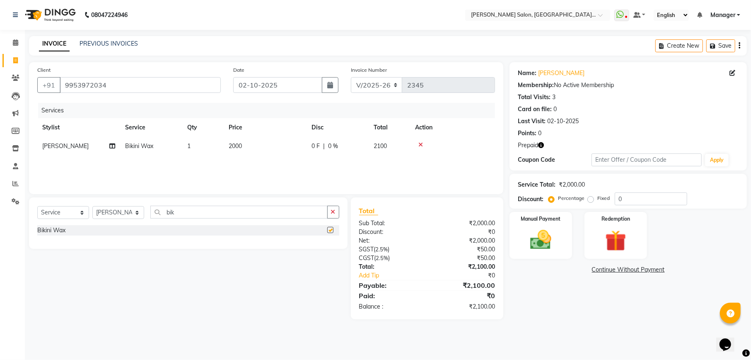
checkbox input "false"
click at [334, 209] on icon "button" at bounding box center [333, 212] width 5 height 6
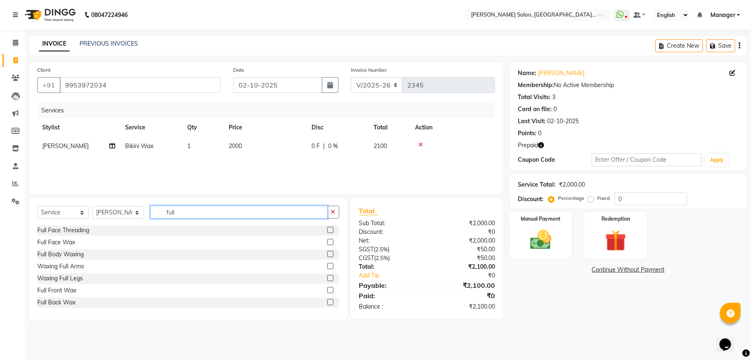
type input "full"
click at [327, 253] on label at bounding box center [330, 254] width 6 height 6
click at [327, 253] on input "checkbox" at bounding box center [329, 253] width 5 height 5
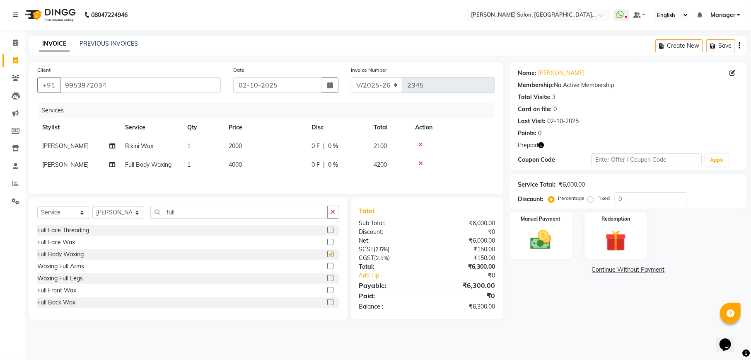
checkbox input "false"
click at [326, 216] on input "full" at bounding box center [238, 211] width 177 height 13
click at [104, 215] on select "Select Stylist Abhishek [PERSON_NAME] [PERSON_NAME] [PERSON_NAME] Manager [PERS…" at bounding box center [118, 212] width 52 height 13
select select "55289"
click at [92, 209] on select "Select Stylist Abhishek [PERSON_NAME] [PERSON_NAME] [PERSON_NAME] Manager [PERS…" at bounding box center [118, 212] width 52 height 13
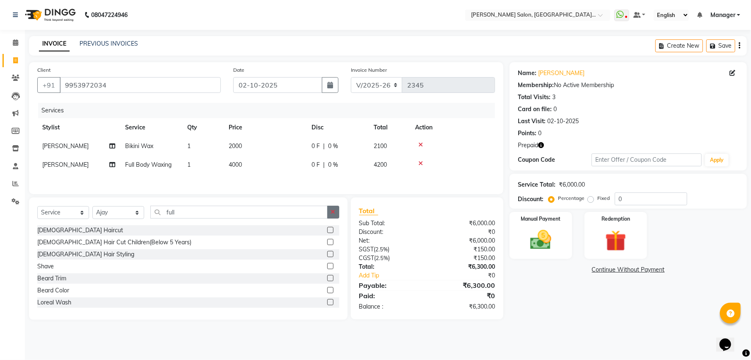
click at [335, 215] on icon "button" at bounding box center [333, 212] width 5 height 6
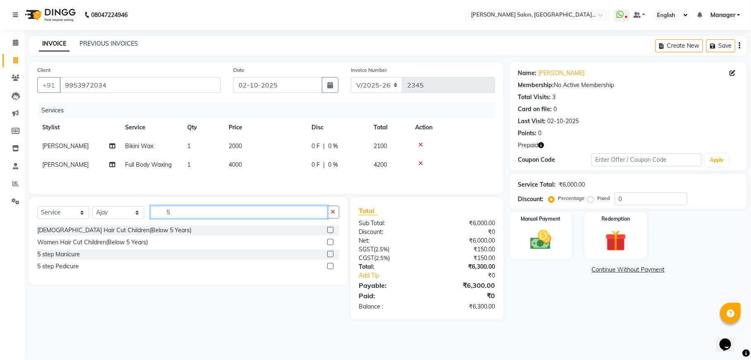
type input "5"
click at [328, 268] on label at bounding box center [330, 266] width 6 height 6
click at [328, 268] on input "checkbox" at bounding box center [329, 265] width 5 height 5
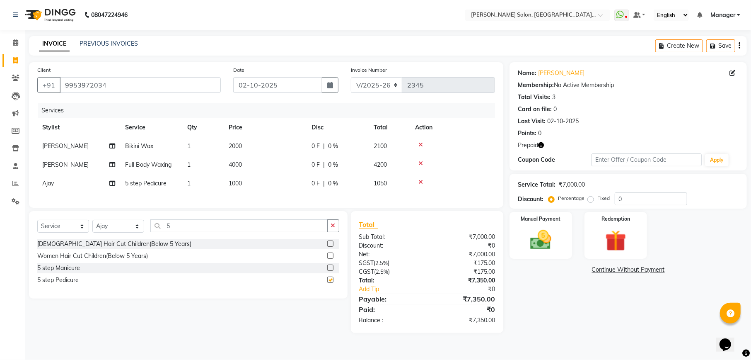
checkbox input "false"
click at [221, 163] on td "1" at bounding box center [202, 164] width 41 height 19
select select "90621"
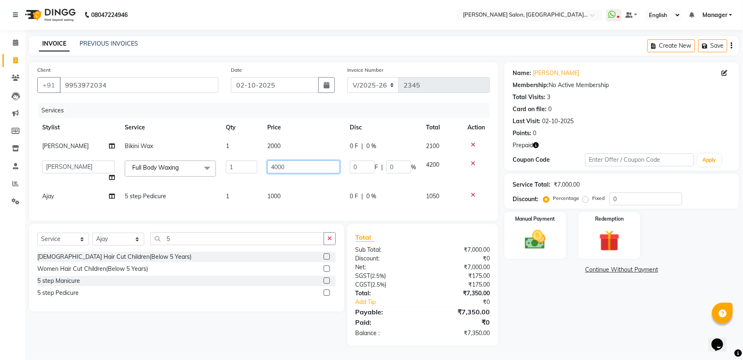
click at [269, 165] on input "4000" at bounding box center [303, 166] width 73 height 13
type input "3000"
click at [661, 322] on div "Name: Raj Kumar Membership: No Active Membership Total Visits: 3 Card on file: …" at bounding box center [624, 203] width 241 height 283
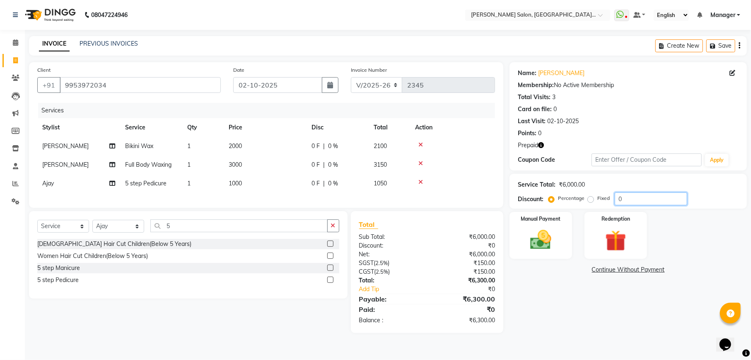
click at [635, 199] on input "0" at bounding box center [651, 198] width 73 height 13
type input "25"
click at [629, 241] on img at bounding box center [616, 240] width 36 height 27
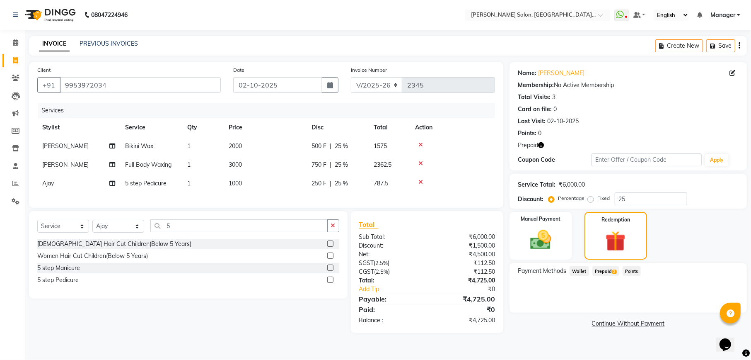
click at [603, 271] on span "Prepaid 2" at bounding box center [605, 271] width 27 height 10
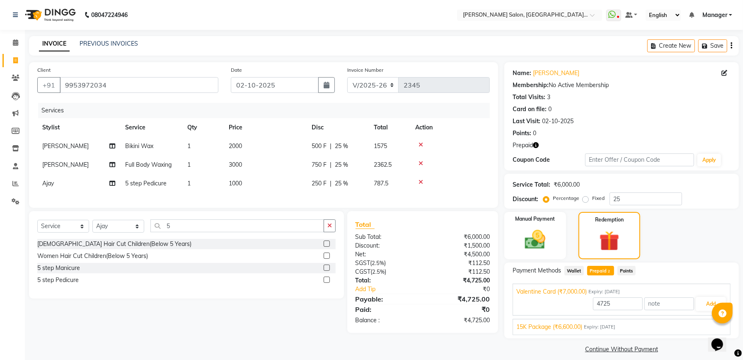
click at [569, 327] on span "15K Package (₹6,600.00)" at bounding box center [549, 326] width 66 height 9
click at [705, 325] on button "Add" at bounding box center [711, 323] width 30 height 14
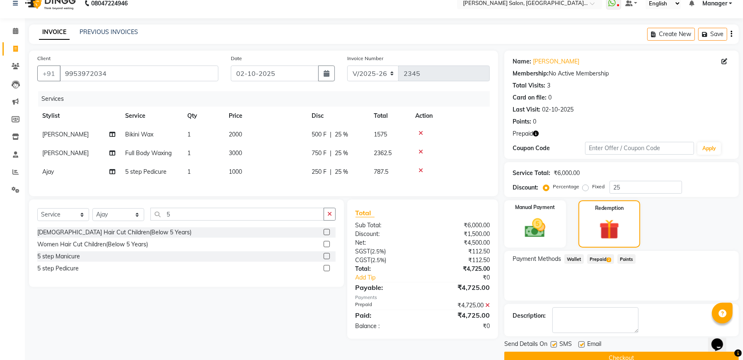
scroll to position [29, 0]
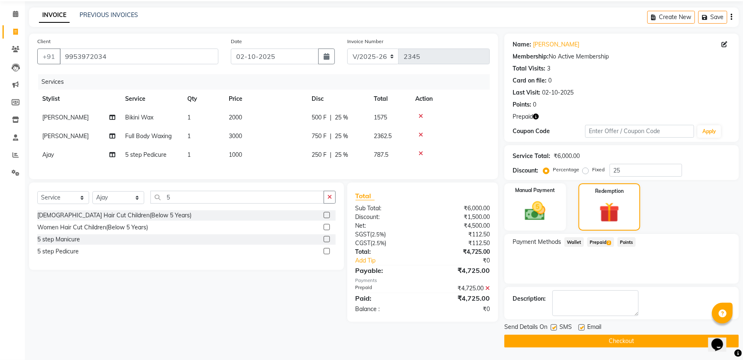
click at [555, 325] on label at bounding box center [554, 327] width 6 height 6
click at [555, 325] on input "checkbox" at bounding box center [553, 327] width 5 height 5
checkbox input "false"
click at [644, 341] on button "Checkout" at bounding box center [621, 340] width 234 height 13
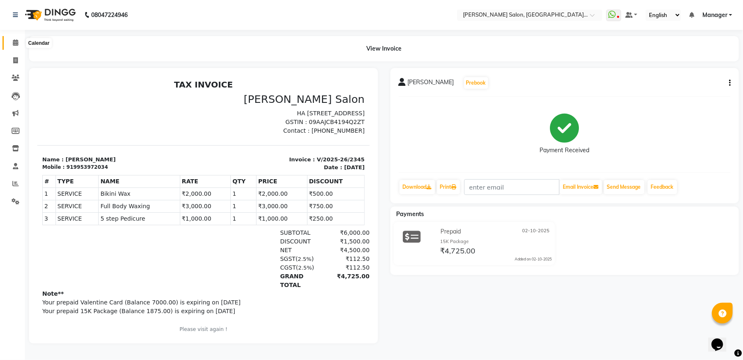
click at [13, 42] on icon at bounding box center [15, 42] width 5 height 6
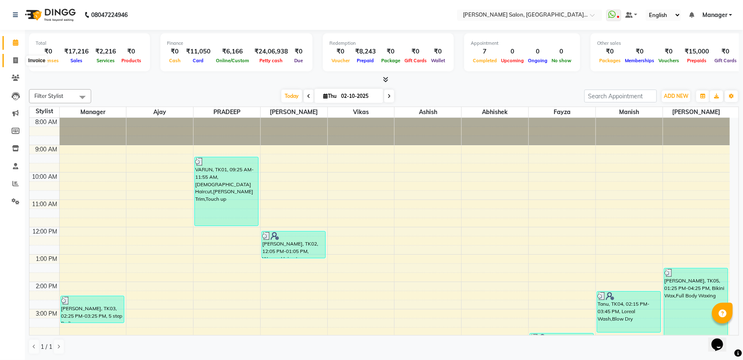
click at [14, 60] on icon at bounding box center [15, 60] width 5 height 6
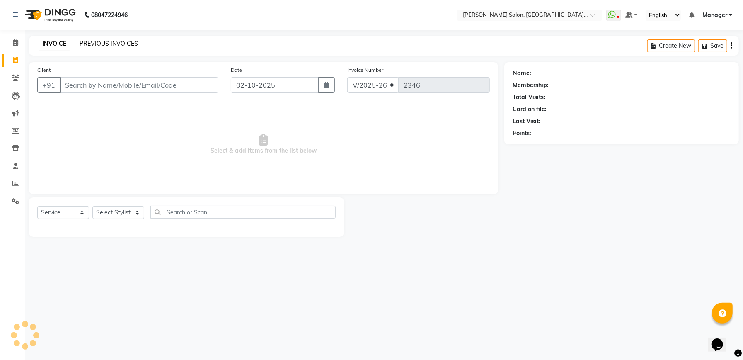
click at [107, 40] on link "PREVIOUS INVOICES" at bounding box center [109, 43] width 58 height 7
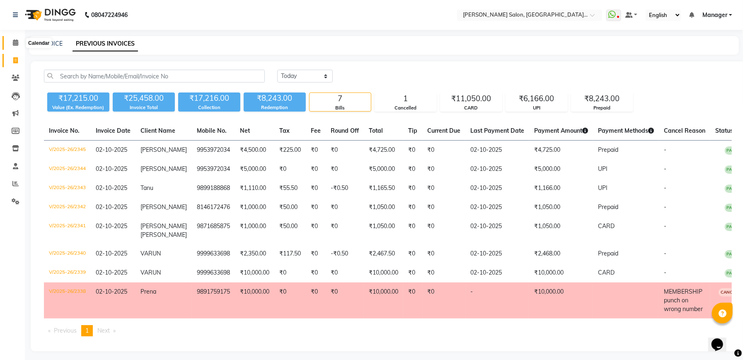
click at [19, 44] on span at bounding box center [15, 43] width 15 height 10
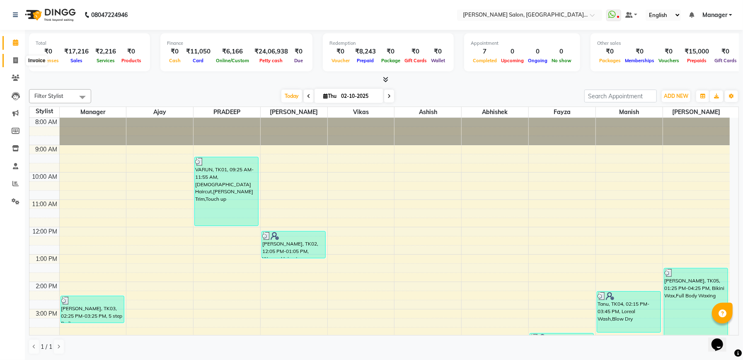
drag, startPoint x: 13, startPoint y: 58, endPoint x: 34, endPoint y: 62, distance: 21.1
click at [14, 57] on icon at bounding box center [15, 60] width 5 height 6
select select "service"
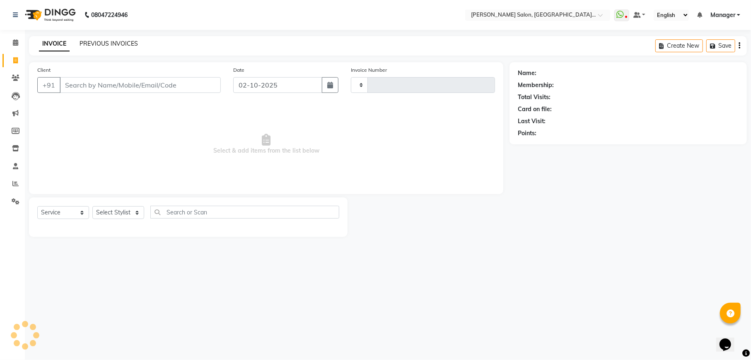
click at [118, 41] on link "PREVIOUS INVOICES" at bounding box center [109, 43] width 58 height 7
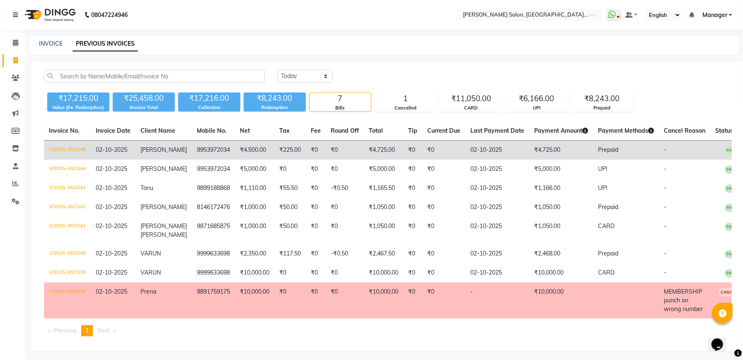
click at [549, 152] on td "₹4,725.00" at bounding box center [561, 149] width 64 height 19
click at [605, 147] on span "Prepaid" at bounding box center [608, 149] width 20 height 7
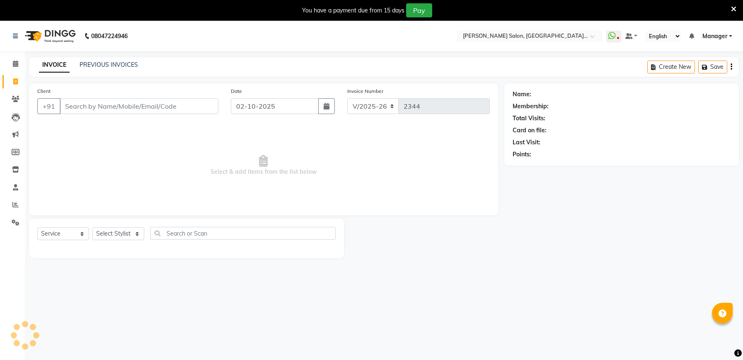
select select "6961"
select select "service"
click at [117, 61] on link "PREVIOUS INVOICES" at bounding box center [109, 64] width 58 height 7
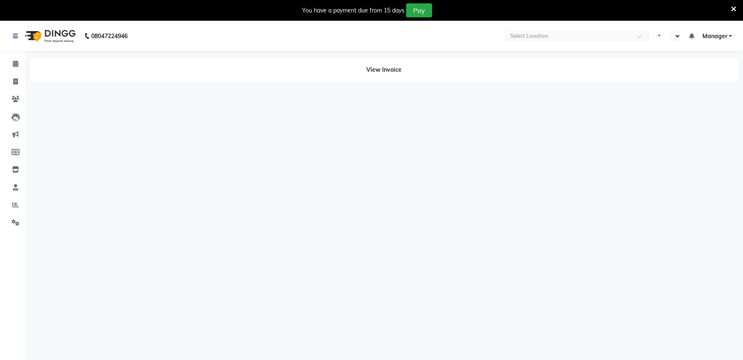
select select "en"
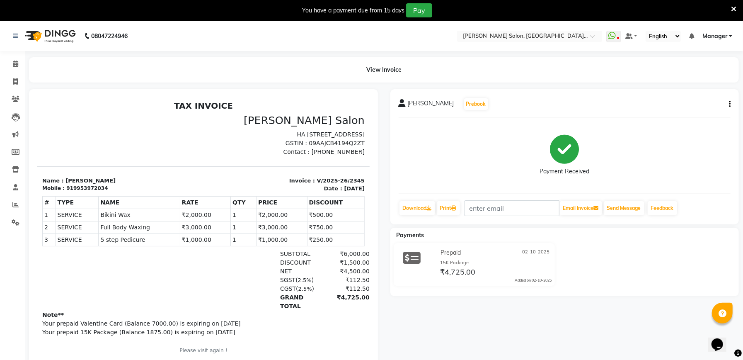
click at [729, 104] on icon "button" at bounding box center [730, 104] width 2 height 0
click at [693, 113] on div "Edit Invoice" at bounding box center [688, 114] width 57 height 10
select select "service"
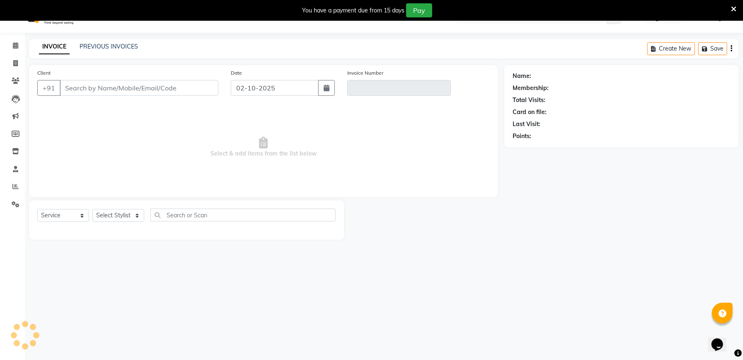
scroll to position [21, 0]
type input "9953972034"
type input "V/2025-26/2345"
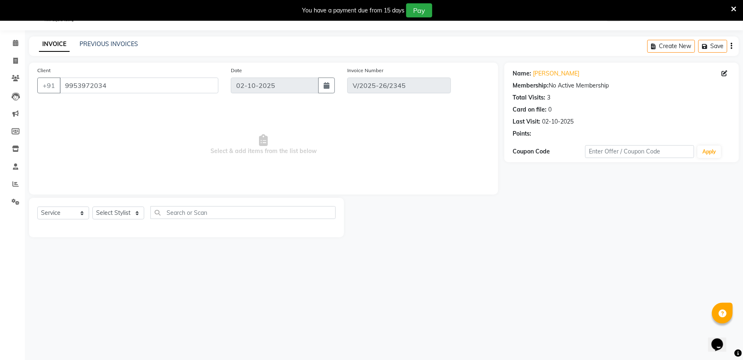
select select "select"
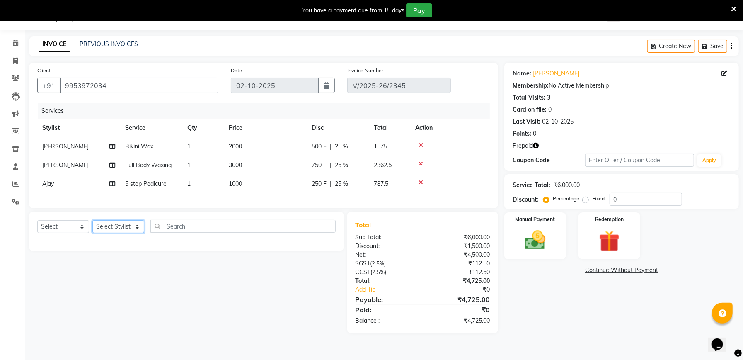
click at [116, 233] on select "Select Stylist Abhishek [PERSON_NAME] [PERSON_NAME] [PERSON_NAME] Manager [PERS…" at bounding box center [118, 226] width 52 height 13
select select "87864"
click at [92, 228] on select "Select Stylist Abhishek [PERSON_NAME] [PERSON_NAME] [PERSON_NAME] Manager [PERS…" at bounding box center [118, 226] width 52 height 13
click at [52, 231] on select "Select Service Product Membership Package Voucher Prepaid Gift Card" at bounding box center [63, 226] width 52 height 13
select select "service"
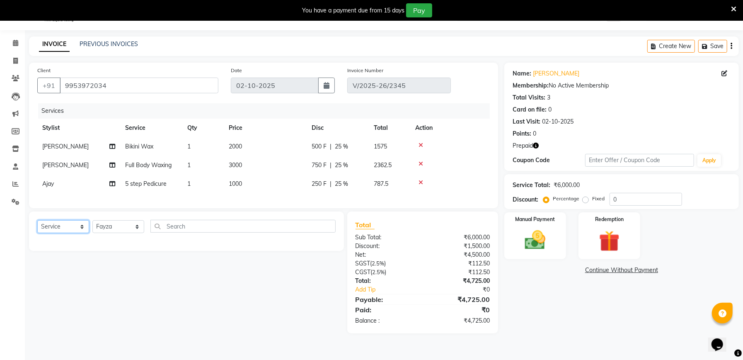
click at [37, 228] on select "Select Service Product Membership Package Voucher Prepaid Gift Card" at bounding box center [63, 226] width 52 height 13
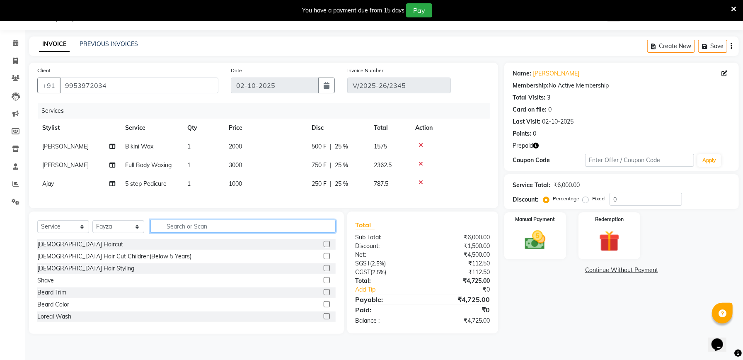
click at [209, 231] on input "text" at bounding box center [242, 226] width 185 height 13
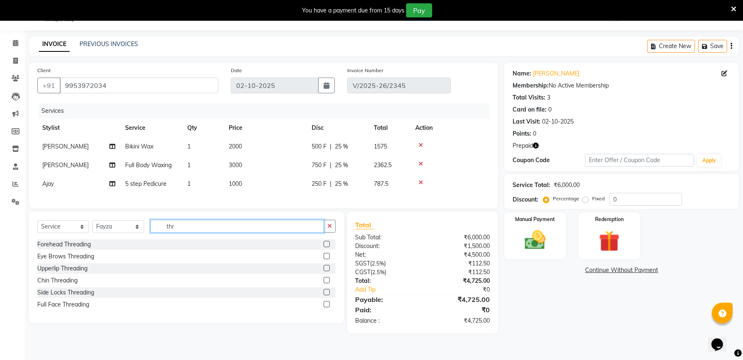
type input "thr"
click at [329, 259] on label at bounding box center [327, 256] width 6 height 6
click at [329, 259] on input "checkbox" at bounding box center [326, 256] width 5 height 5
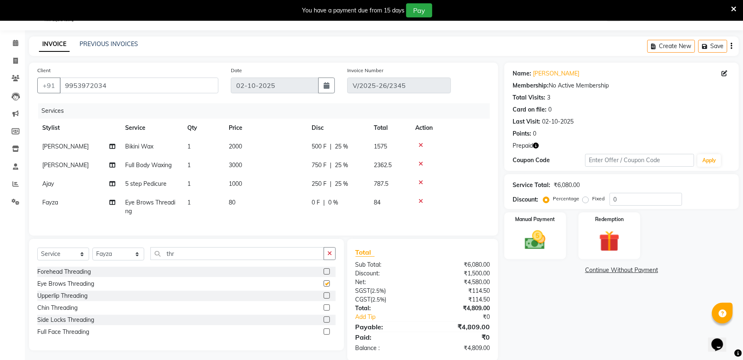
checkbox input "false"
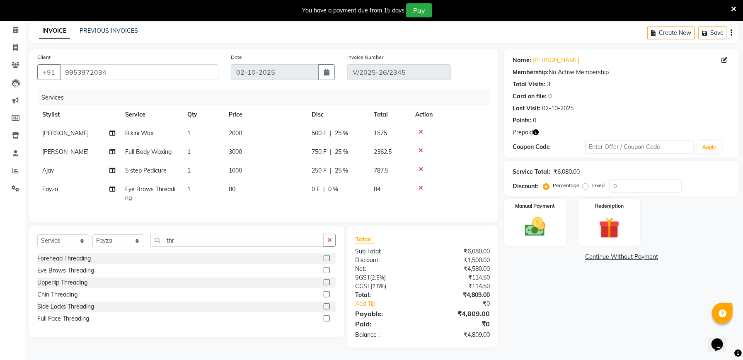
scroll to position [42, 0]
click at [347, 185] on div "0 F | 0 %" at bounding box center [338, 189] width 52 height 9
select select "87864"
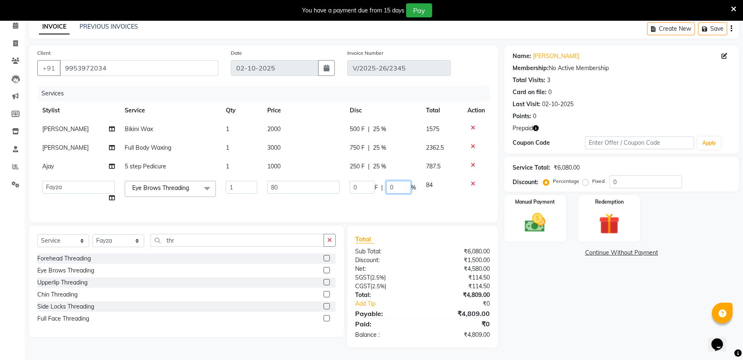
click at [400, 183] on input "0" at bounding box center [398, 187] width 25 height 13
type input "4.76"
click at [614, 292] on div "Name: [PERSON_NAME] Membership: No Active Membership Total Visits: 3 Card on fi…" at bounding box center [624, 196] width 241 height 302
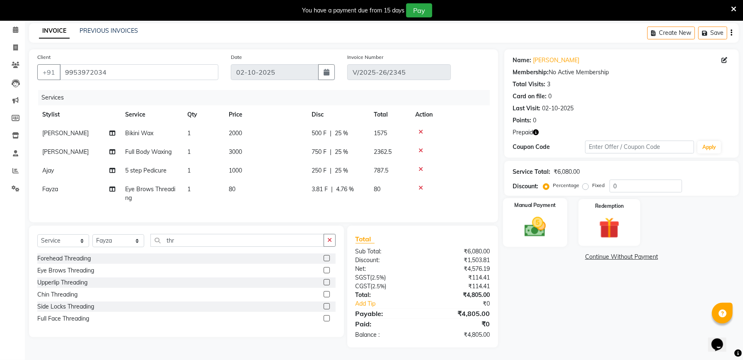
click at [531, 216] on img at bounding box center [534, 226] width 35 height 25
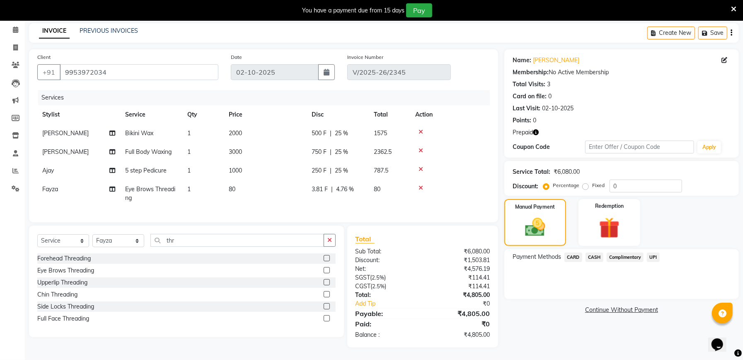
click at [650, 252] on span "UPI" at bounding box center [653, 257] width 13 height 10
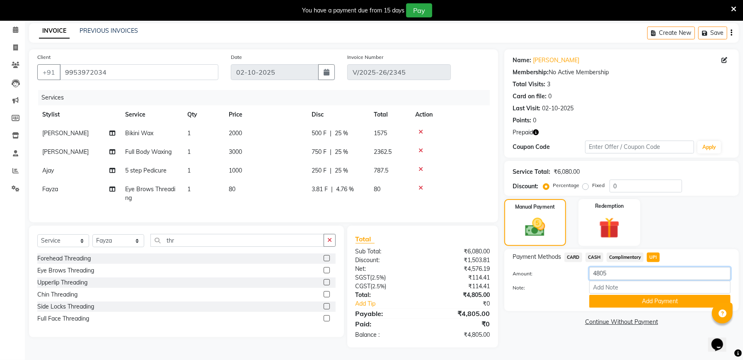
drag, startPoint x: 621, startPoint y: 264, endPoint x: 561, endPoint y: 274, distance: 61.3
click at [604, 269] on input "4805" at bounding box center [659, 273] width 141 height 13
drag, startPoint x: 561, startPoint y: 274, endPoint x: 555, endPoint y: 274, distance: 5.8
click at [558, 280] on div "Note:" at bounding box center [621, 287] width 230 height 14
click at [555, 280] on div "Note:" at bounding box center [621, 287] width 230 height 14
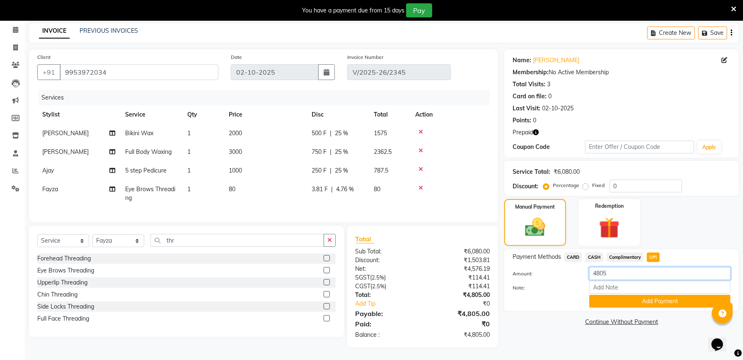
click at [644, 269] on input "4805" at bounding box center [659, 273] width 141 height 13
type input "4"
type input "55"
click at [670, 295] on button "Add Payment" at bounding box center [659, 301] width 141 height 13
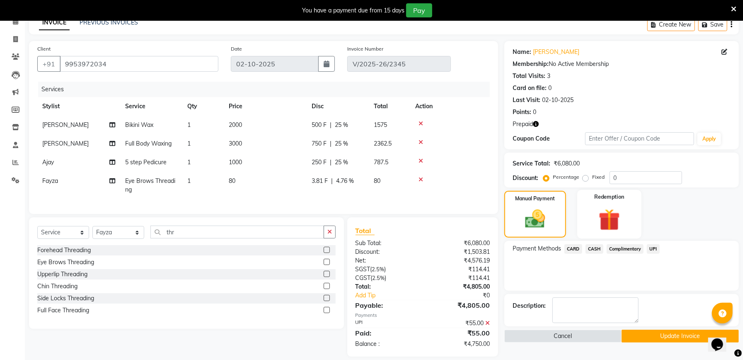
click at [615, 219] on img at bounding box center [609, 219] width 35 height 27
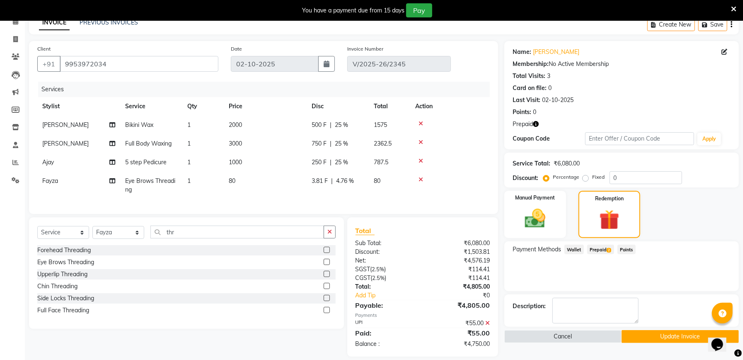
click at [590, 249] on span "Prepaid 2" at bounding box center [600, 249] width 27 height 10
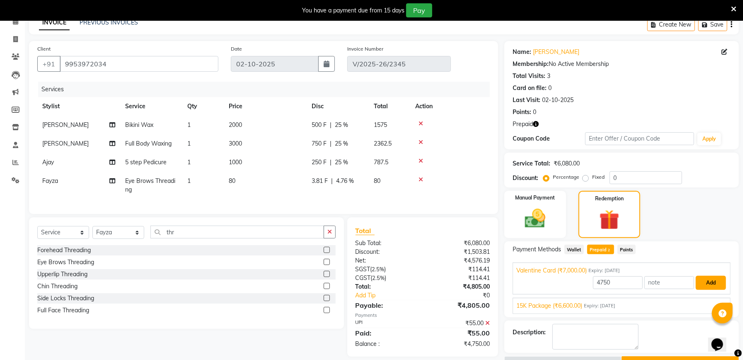
click at [700, 280] on button "Add" at bounding box center [711, 283] width 30 height 14
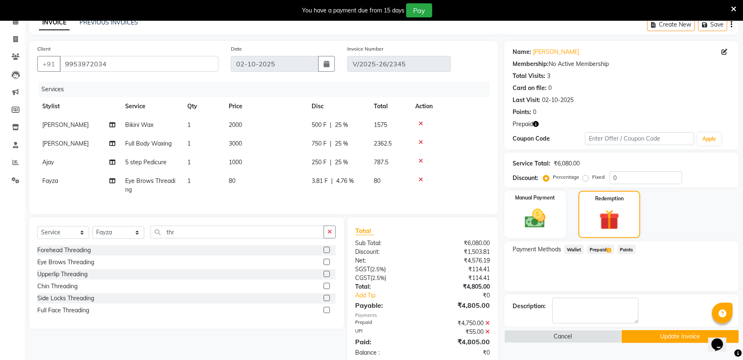
scroll to position [68, 0]
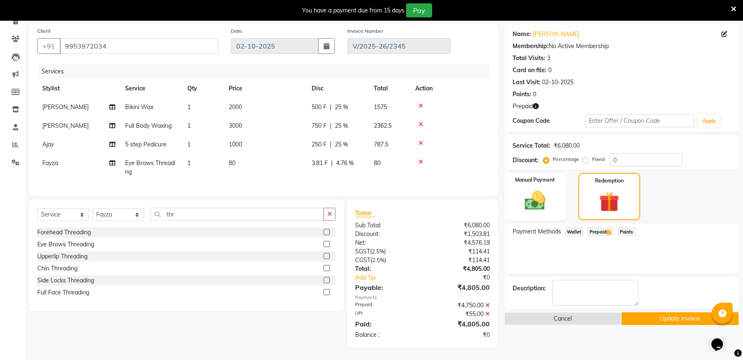
click at [671, 312] on button "Update Invoice" at bounding box center [679, 318] width 117 height 13
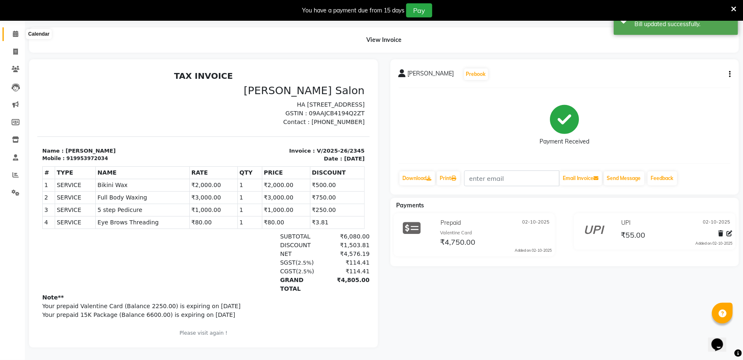
click at [16, 31] on icon at bounding box center [15, 34] width 5 height 6
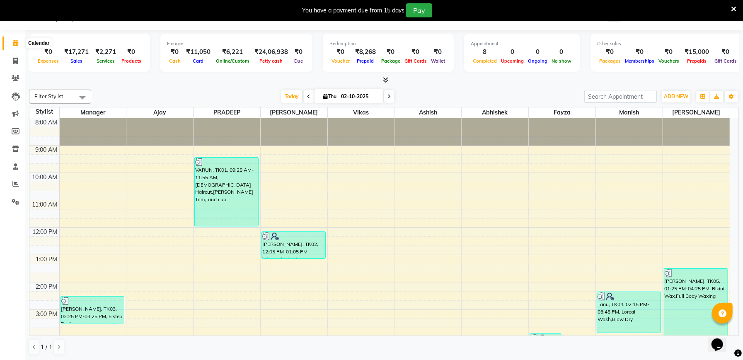
click at [15, 42] on icon at bounding box center [15, 43] width 5 height 6
click at [19, 61] on span at bounding box center [15, 61] width 15 height 10
select select "service"
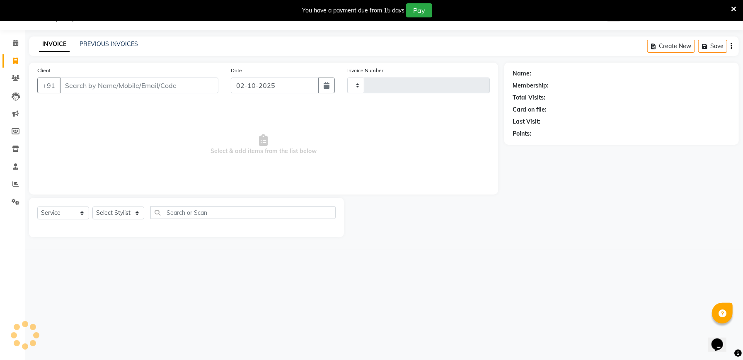
type input "2346"
select select "6961"
click at [17, 42] on icon at bounding box center [15, 43] width 5 height 6
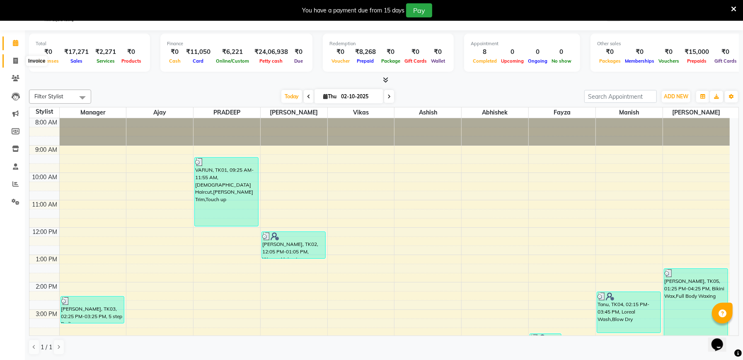
click at [19, 56] on span at bounding box center [15, 61] width 15 height 10
select select "service"
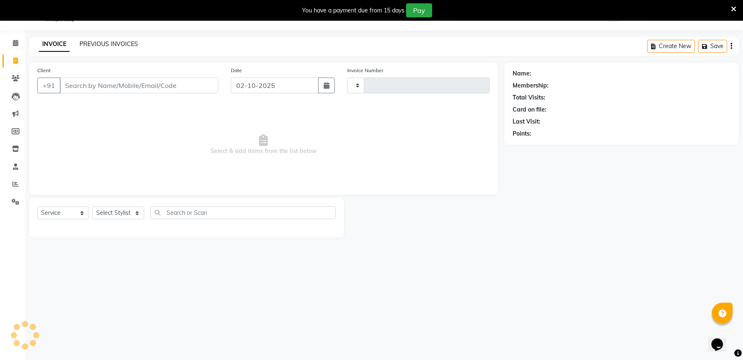
click at [109, 42] on link "PREVIOUS INVOICES" at bounding box center [109, 43] width 58 height 7
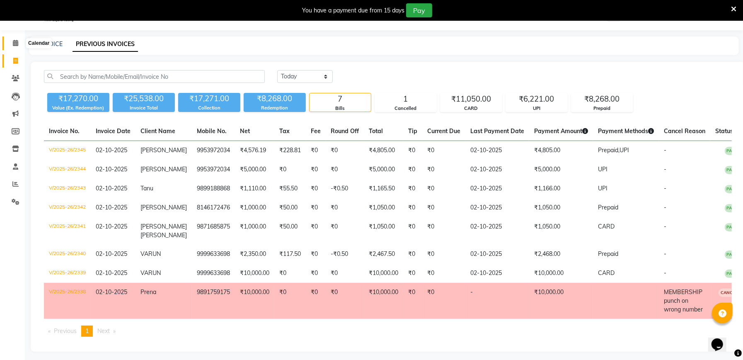
click at [13, 42] on icon at bounding box center [15, 43] width 5 height 6
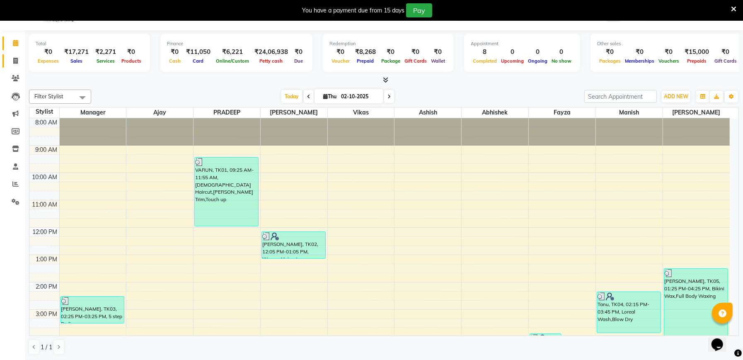
click at [17, 55] on link "Invoice" at bounding box center [12, 61] width 20 height 14
select select "service"
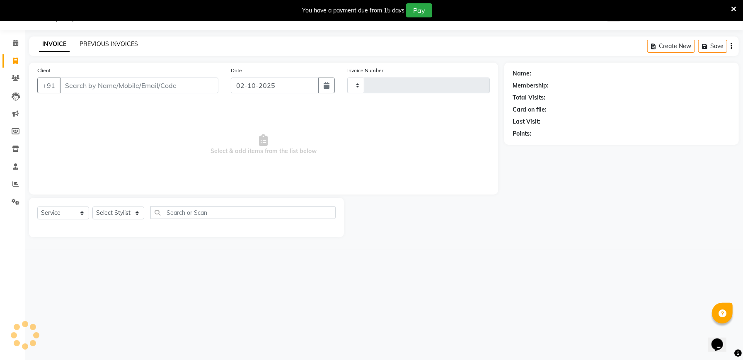
click at [112, 46] on link "PREVIOUS INVOICES" at bounding box center [109, 43] width 58 height 7
